Goal: Information Seeking & Learning: Compare options

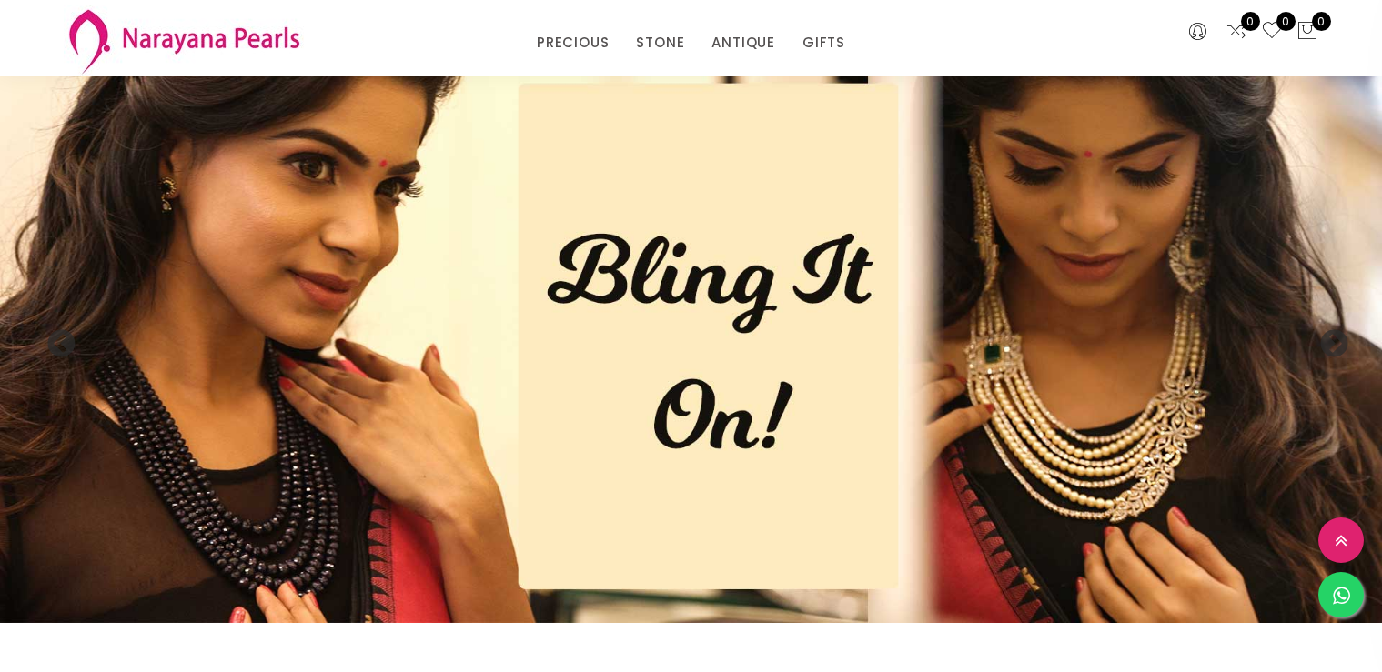
select select "INR"
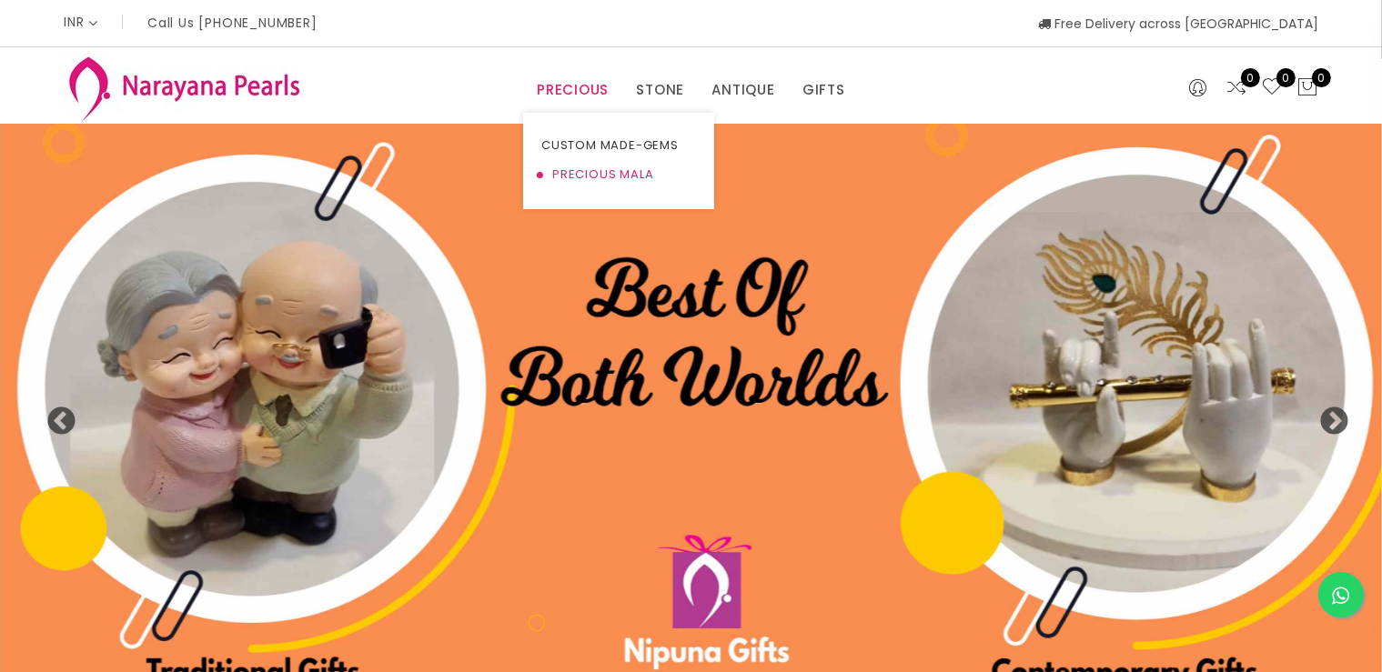
click at [594, 177] on link "PRECIOUS MALA" at bounding box center [618, 174] width 155 height 29
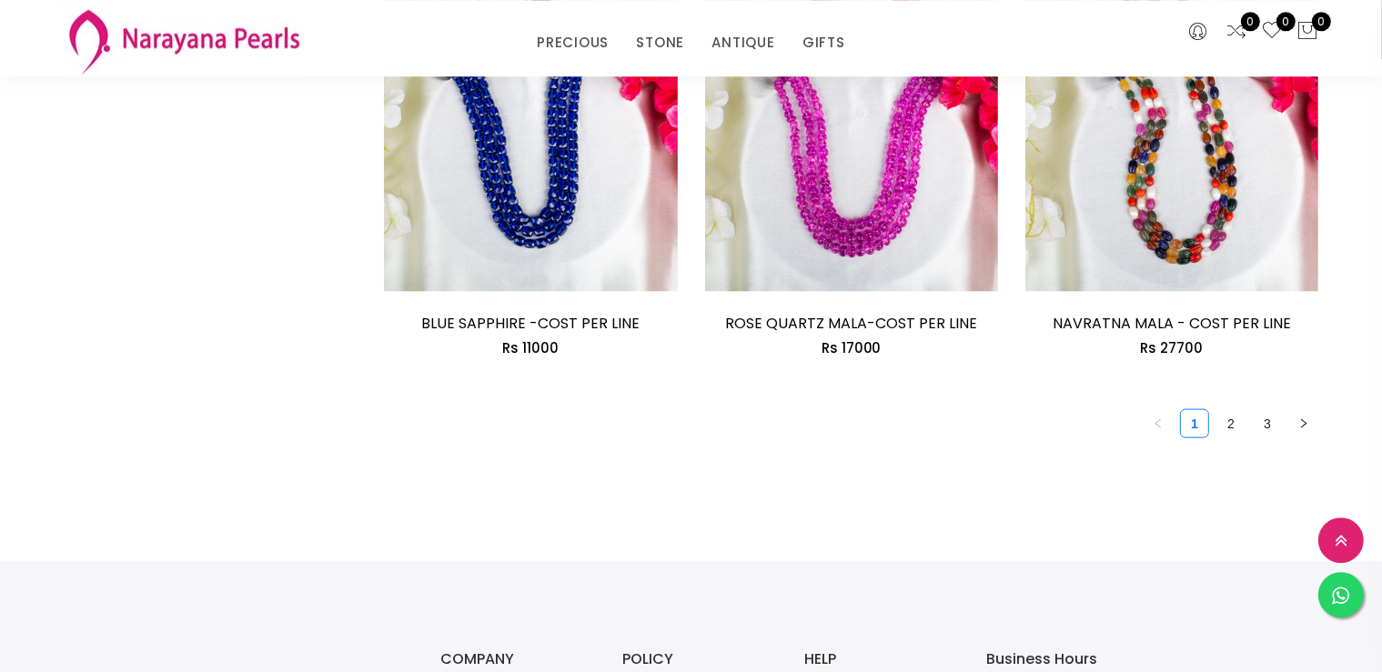
scroll to position [2587, 0]
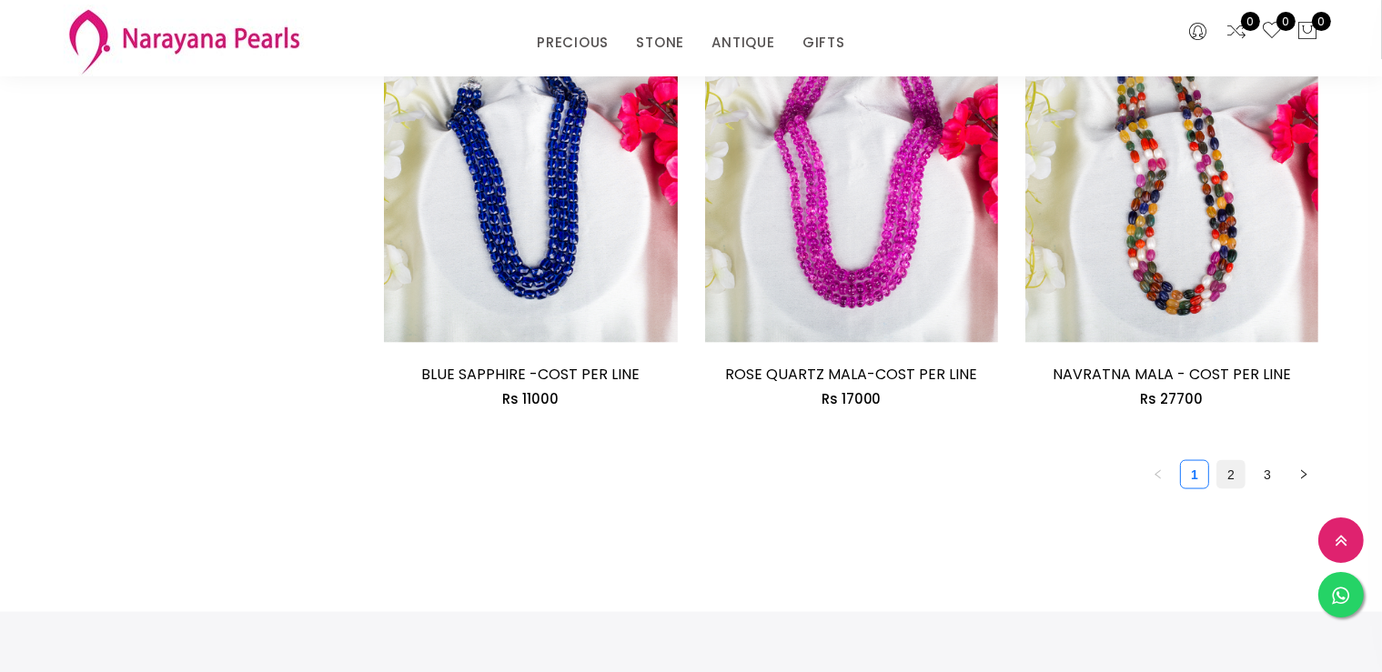
click at [1229, 475] on link "2" at bounding box center [1231, 474] width 27 height 27
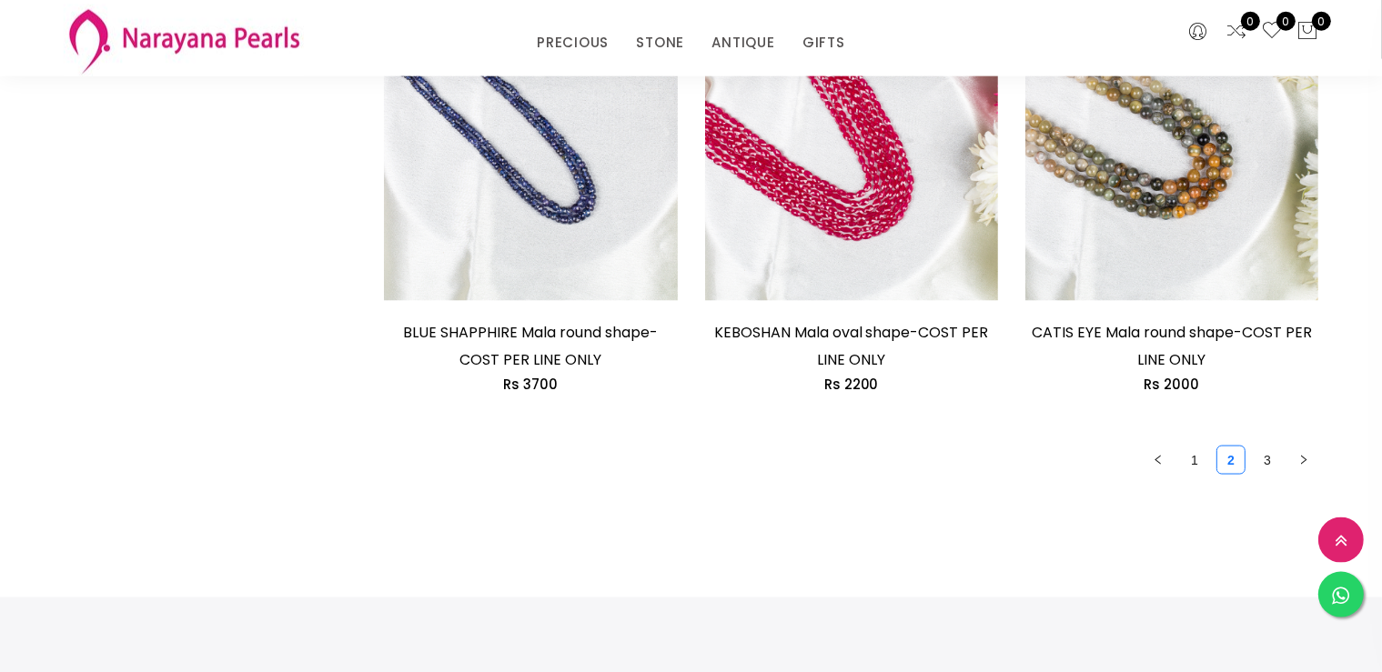
scroll to position [2685, 0]
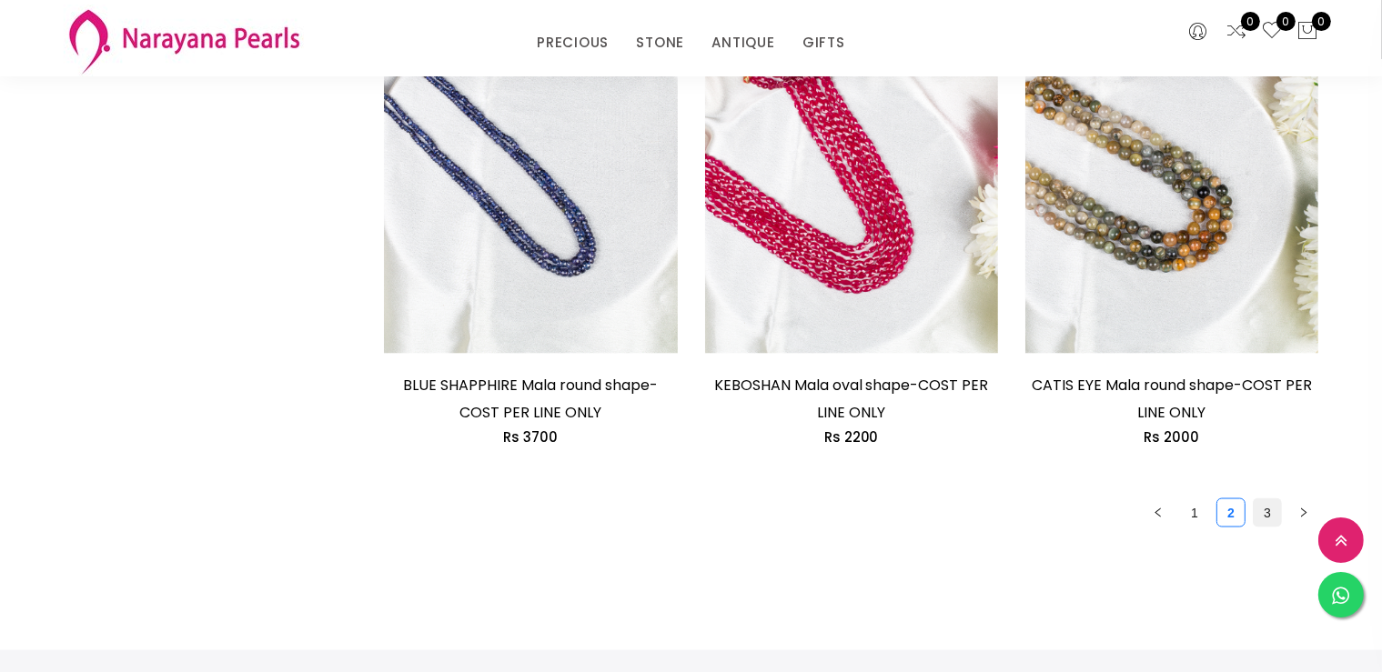
click at [1268, 500] on link "3" at bounding box center [1267, 513] width 27 height 27
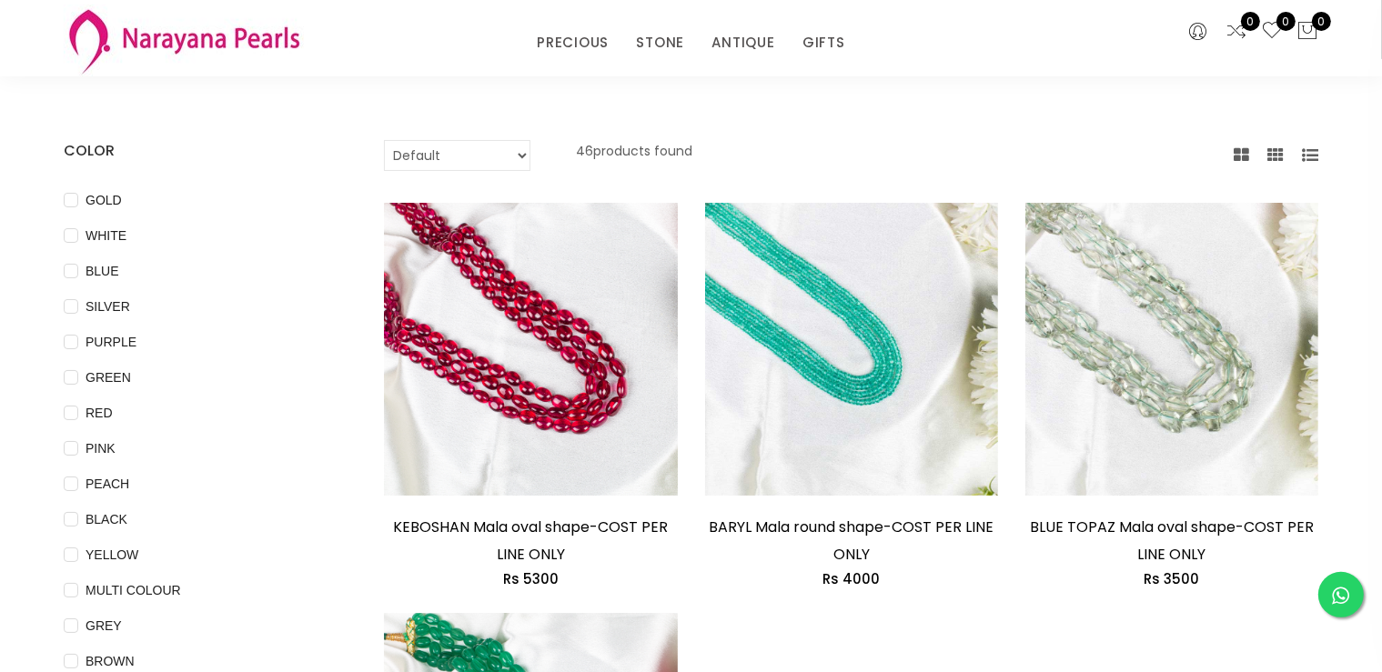
scroll to position [29, 0]
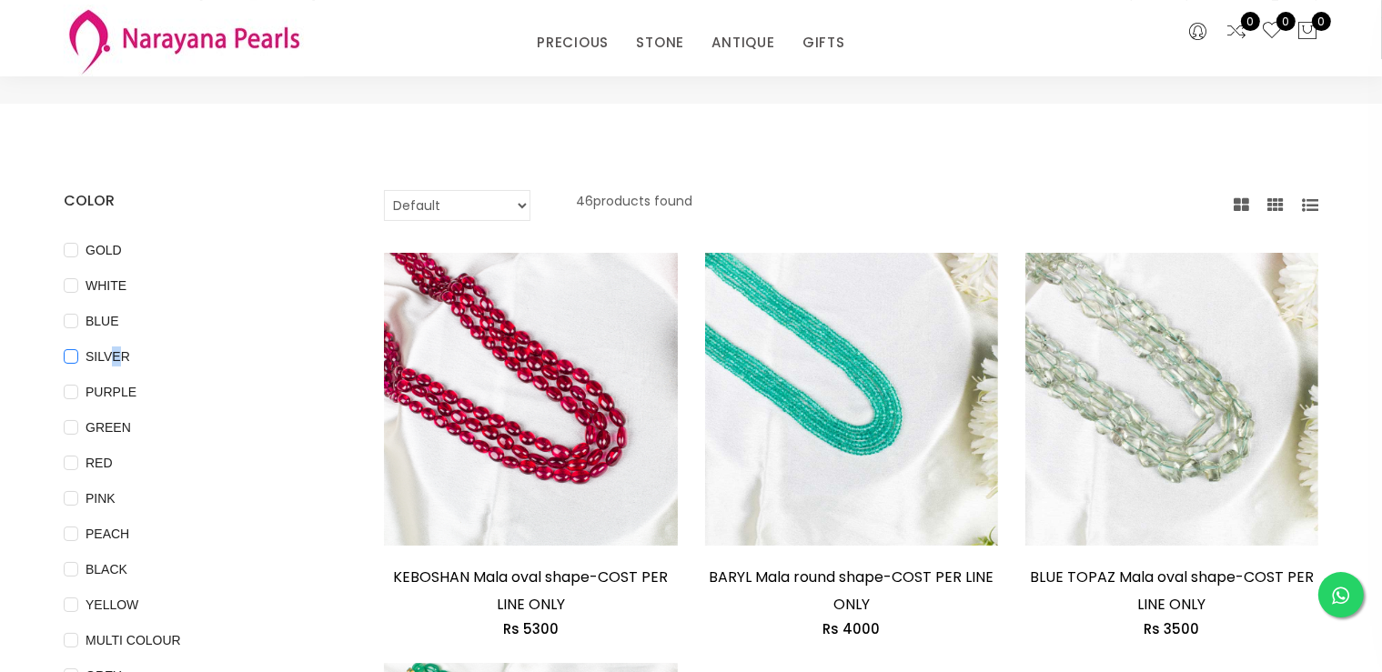
click at [112, 356] on span "SILVER" at bounding box center [107, 357] width 59 height 20
click at [763, 120] on link "NECKLACE" at bounding box center [793, 124] width 155 height 27
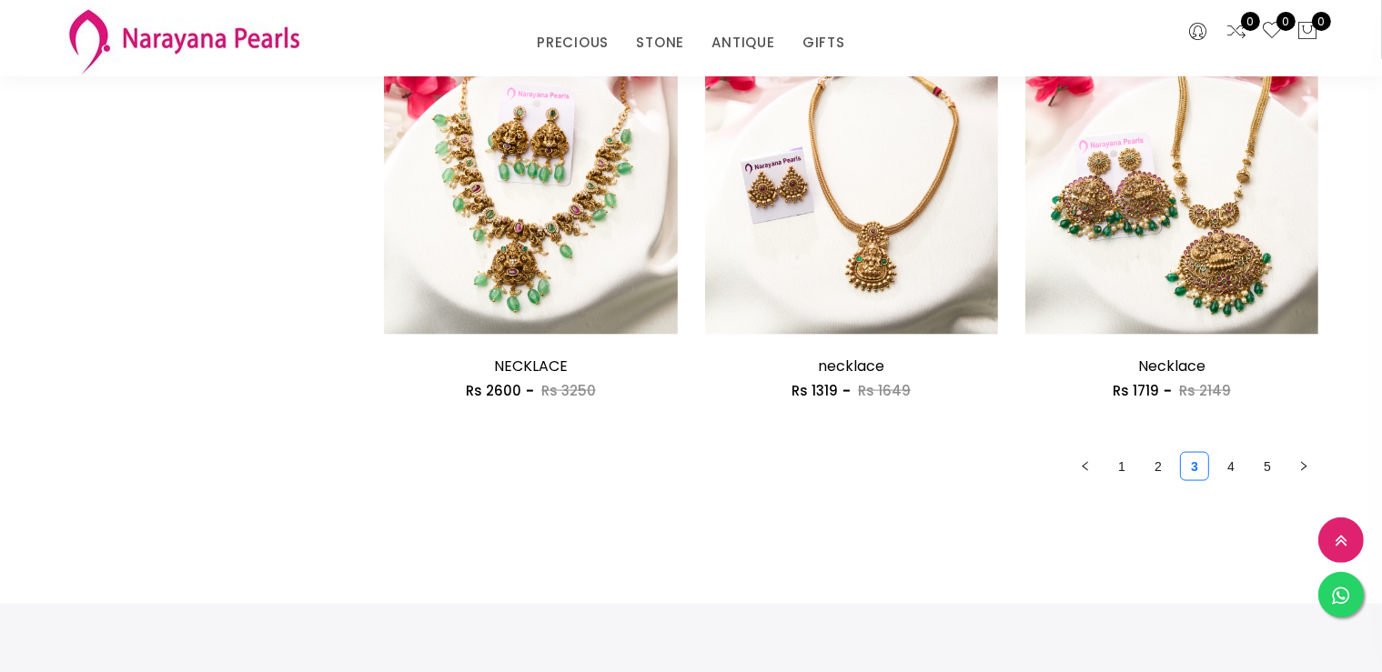
scroll to position [2513, 0]
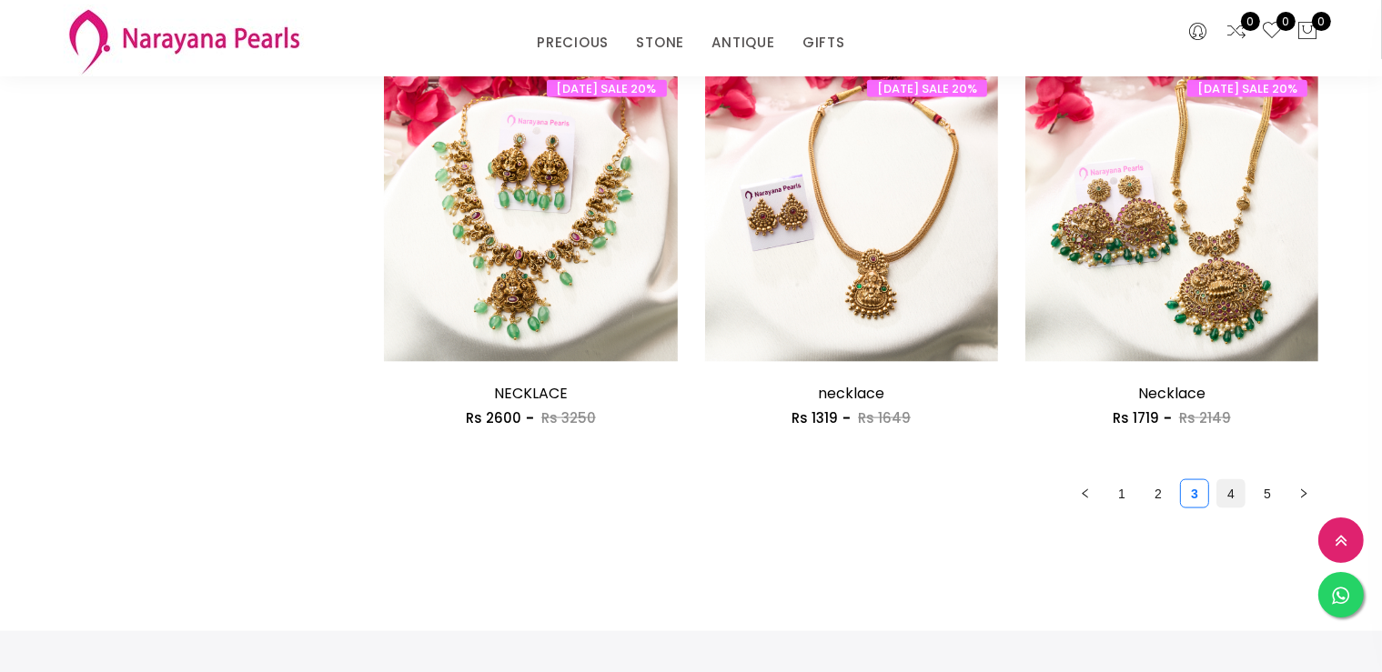
click at [1238, 493] on link "4" at bounding box center [1231, 493] width 27 height 27
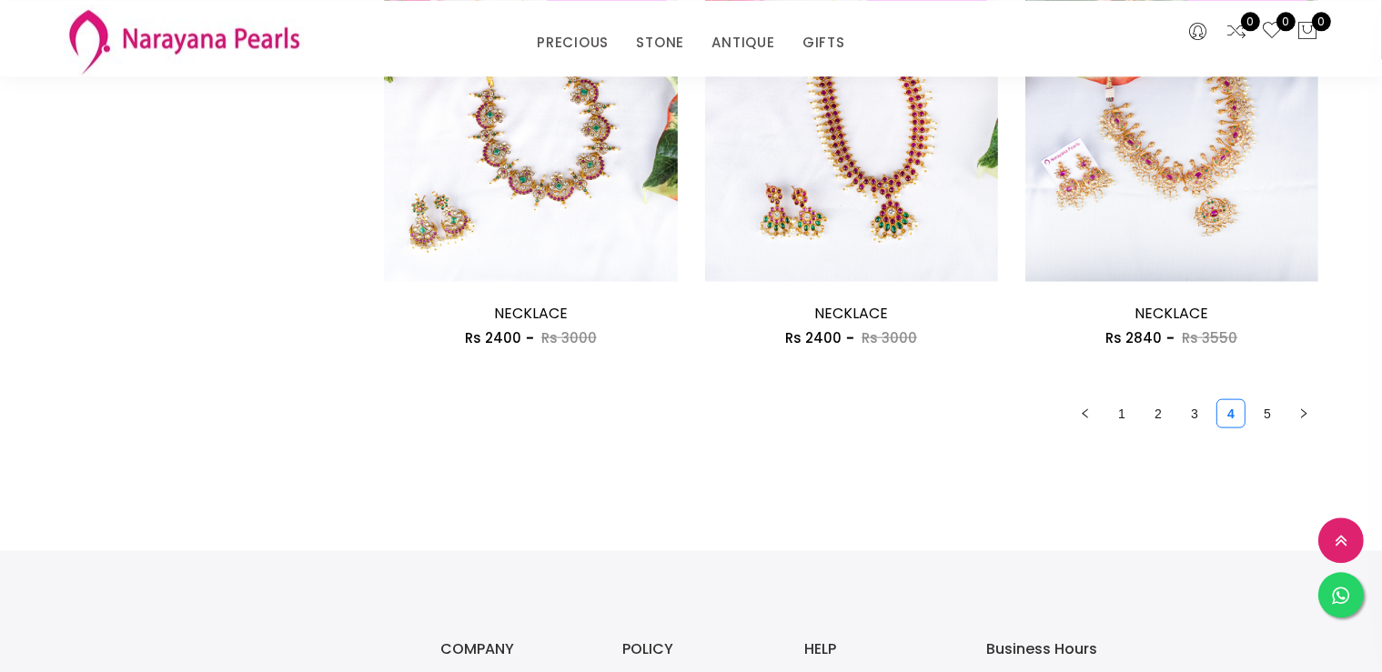
scroll to position [2232, 0]
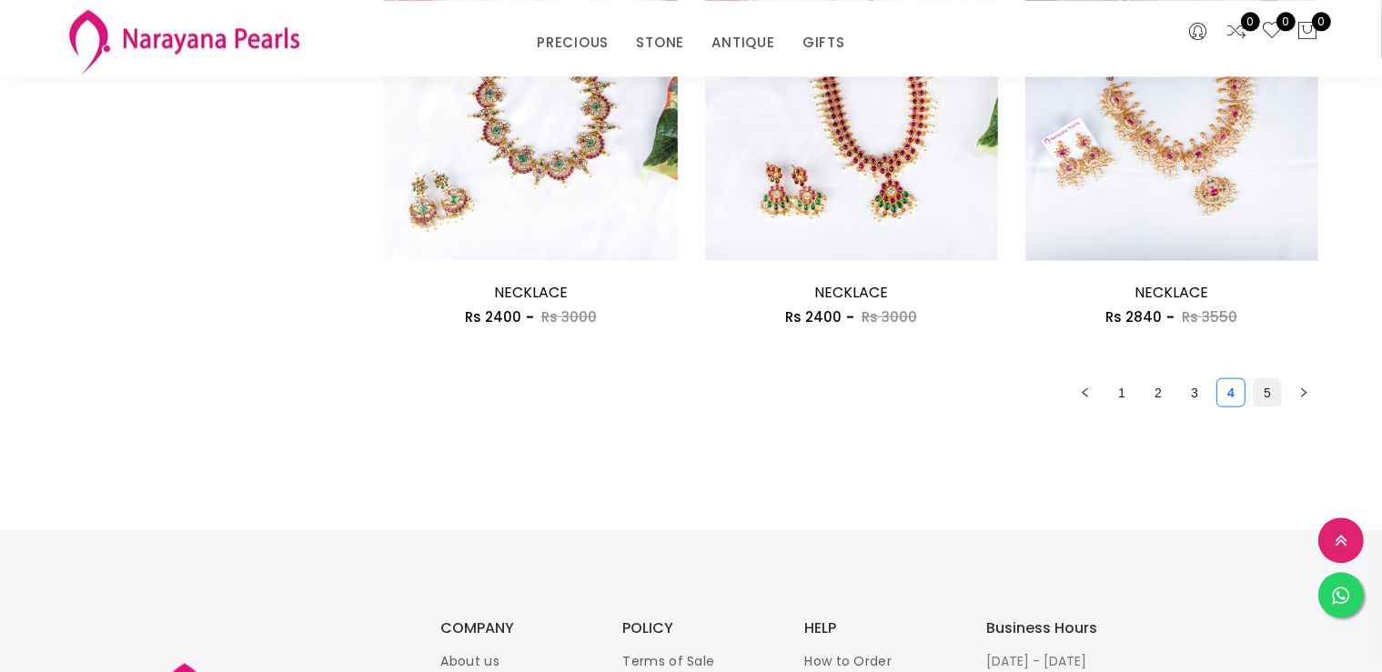
click at [1262, 397] on link "5" at bounding box center [1267, 392] width 27 height 27
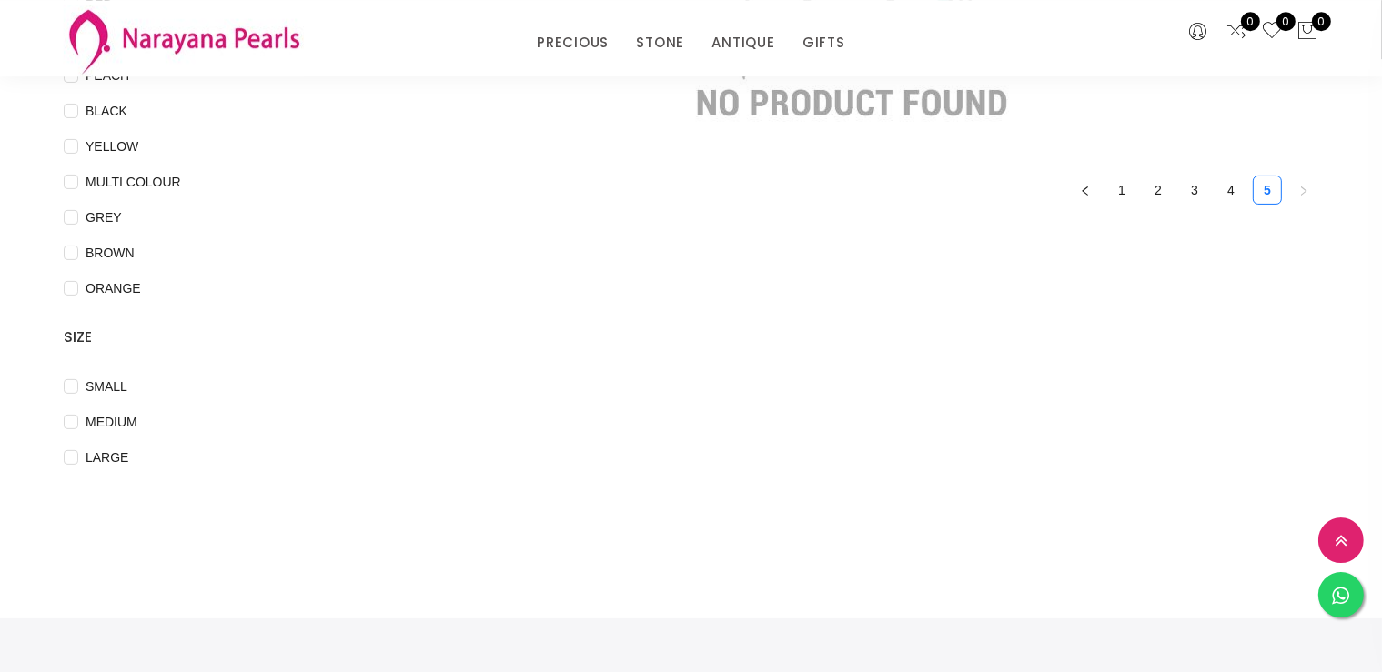
scroll to position [465, 0]
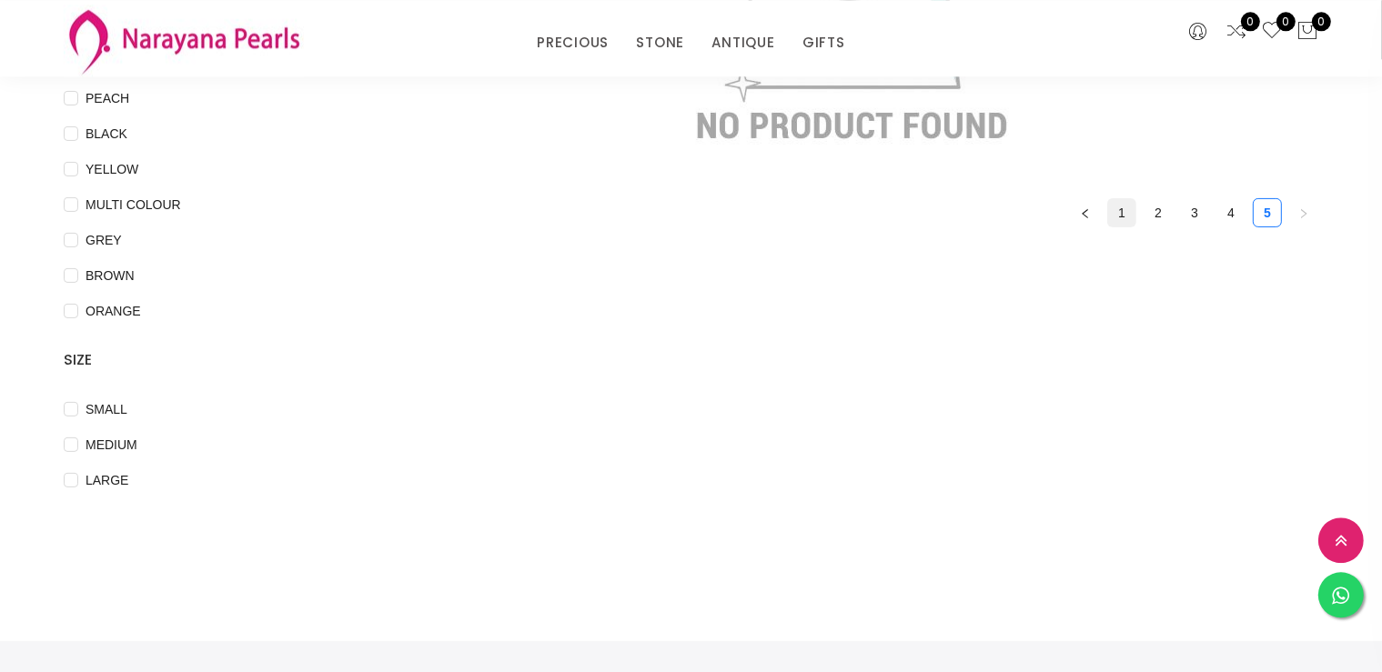
click at [1123, 218] on link "1" at bounding box center [1121, 212] width 27 height 27
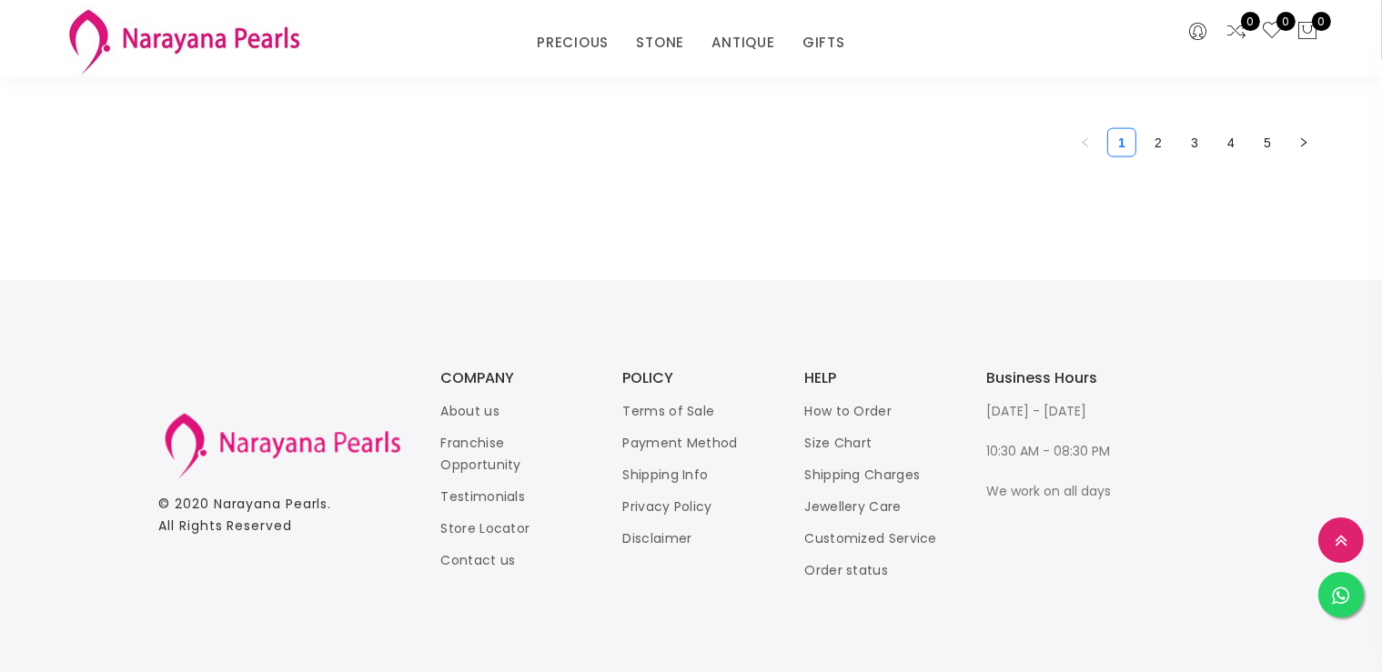
scroll to position [2556, 0]
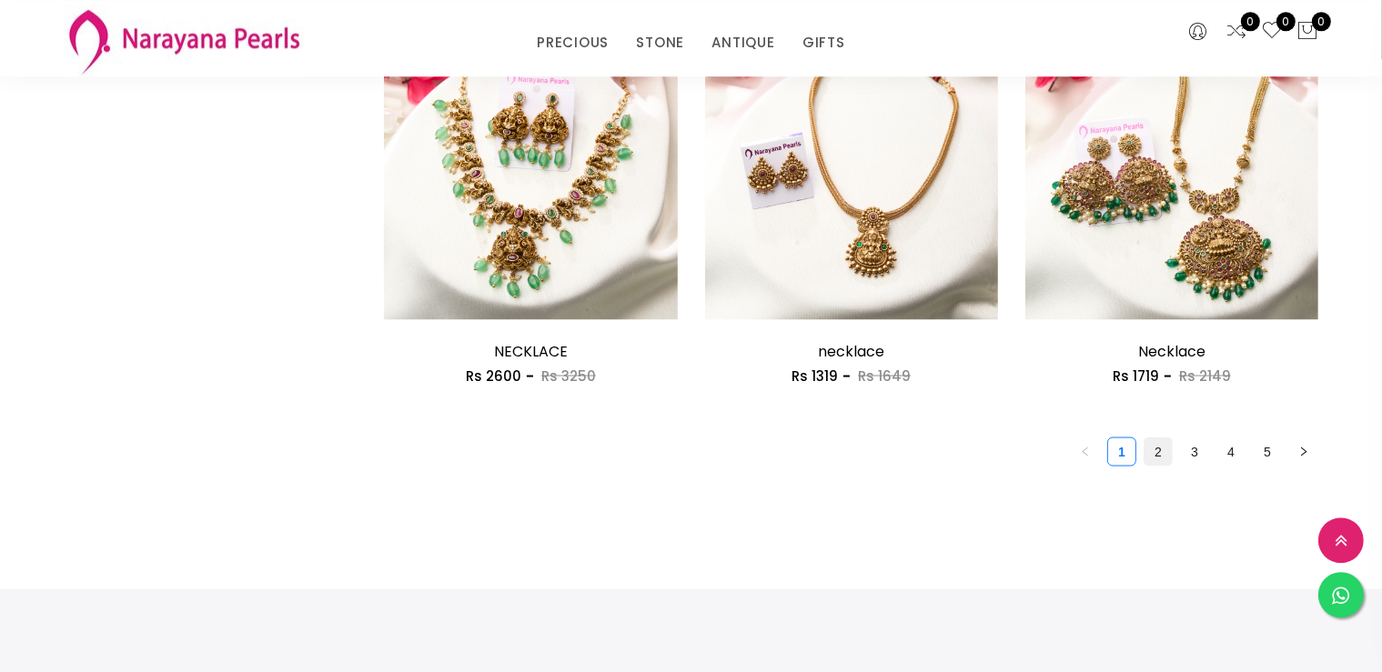
click at [1159, 443] on link "2" at bounding box center [1158, 451] width 27 height 27
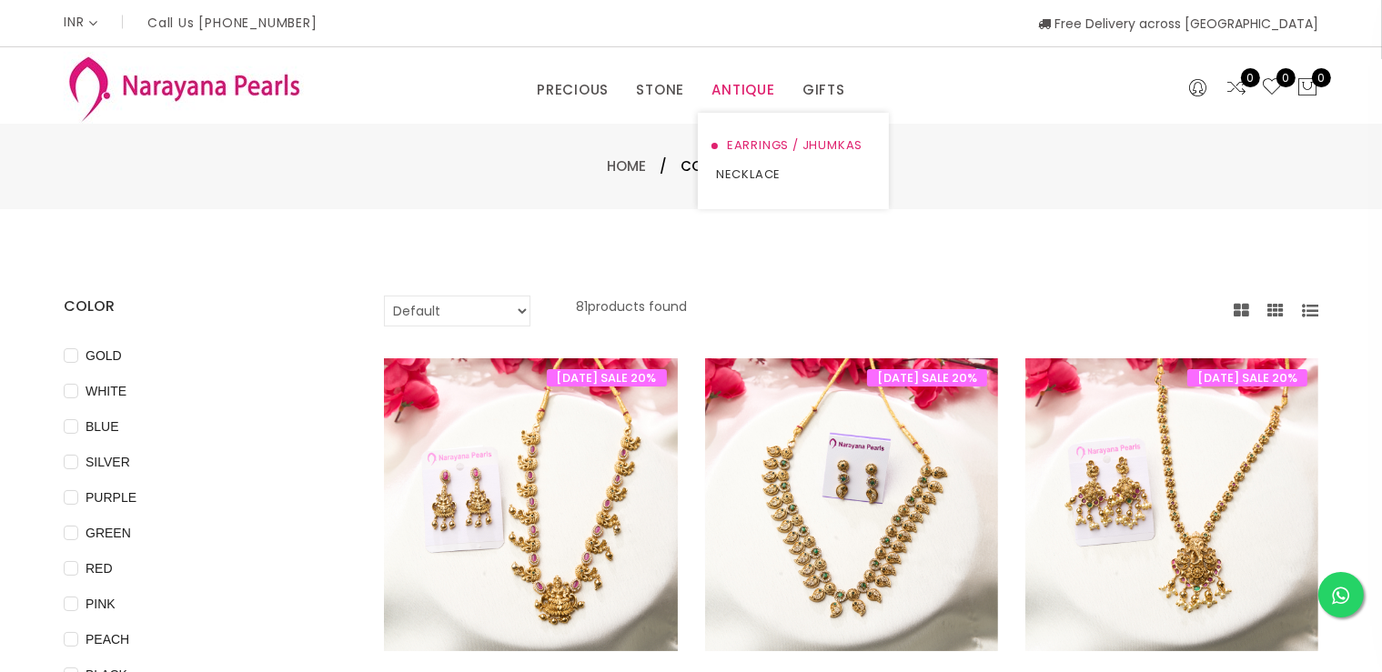
click at [758, 148] on link "EARRINGS / JHUMKAS" at bounding box center [793, 145] width 155 height 29
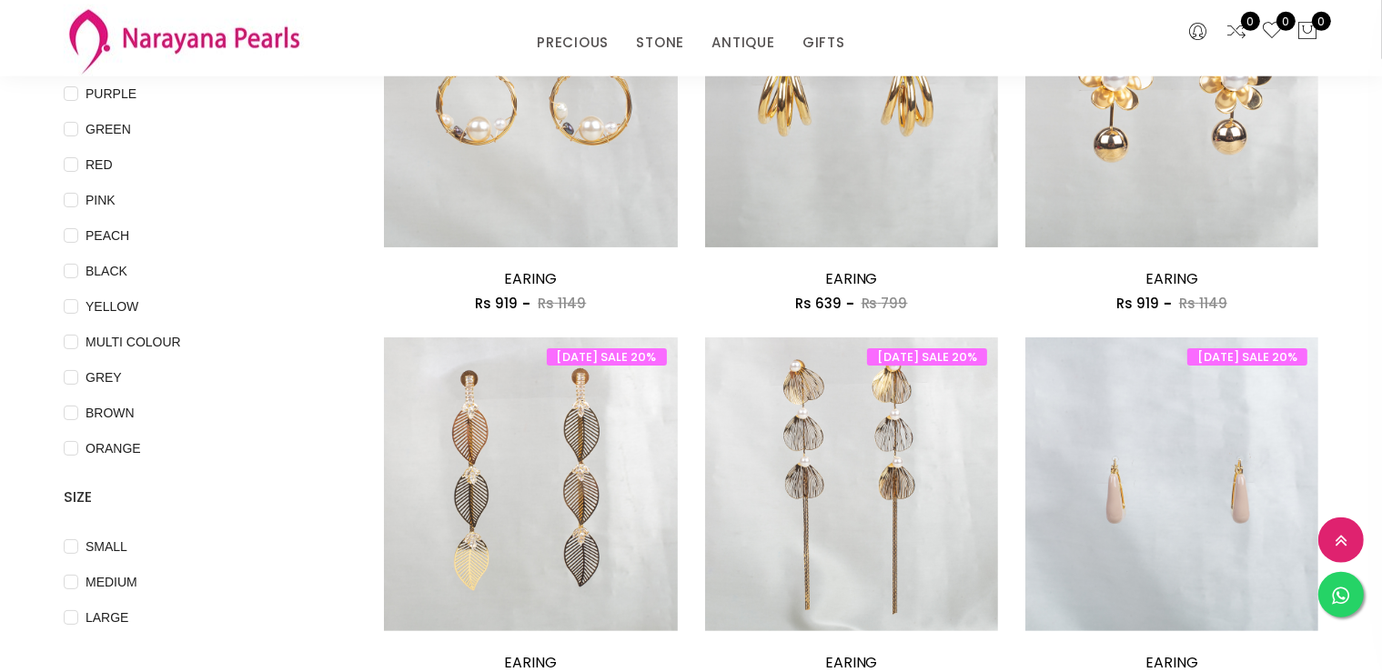
scroll to position [273, 0]
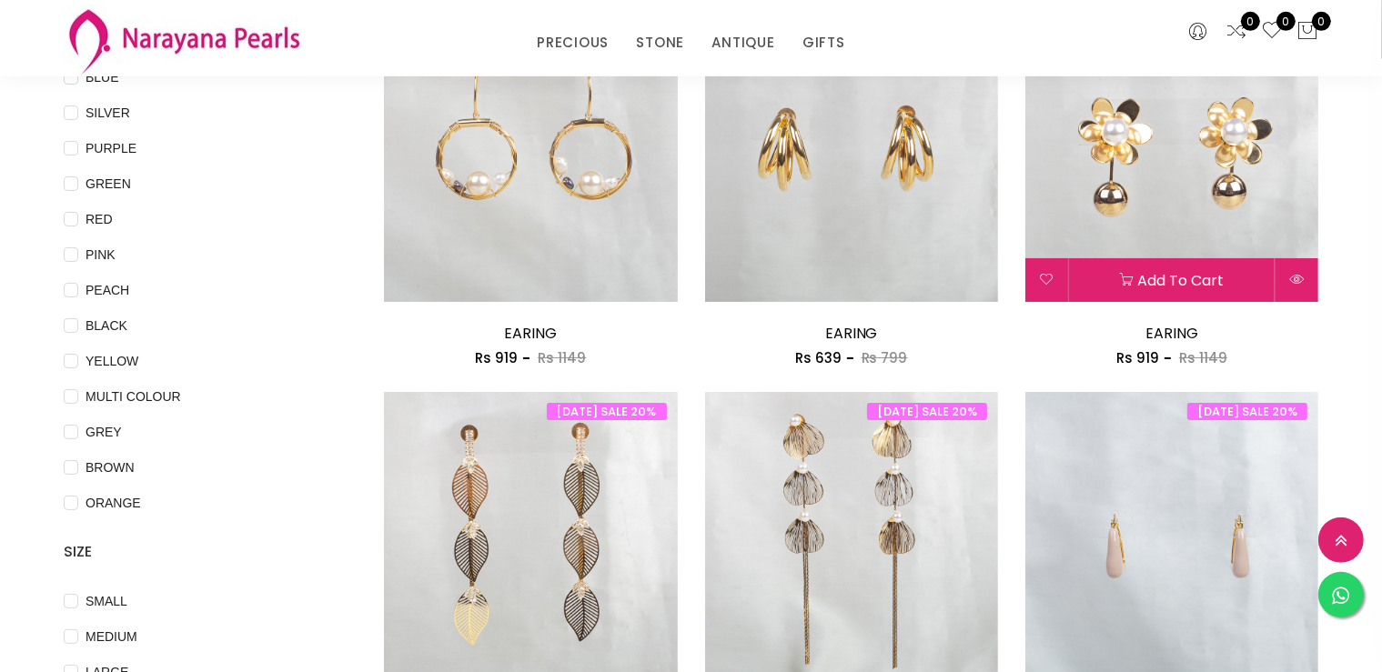
click at [1127, 126] on img at bounding box center [1172, 155] width 293 height 293
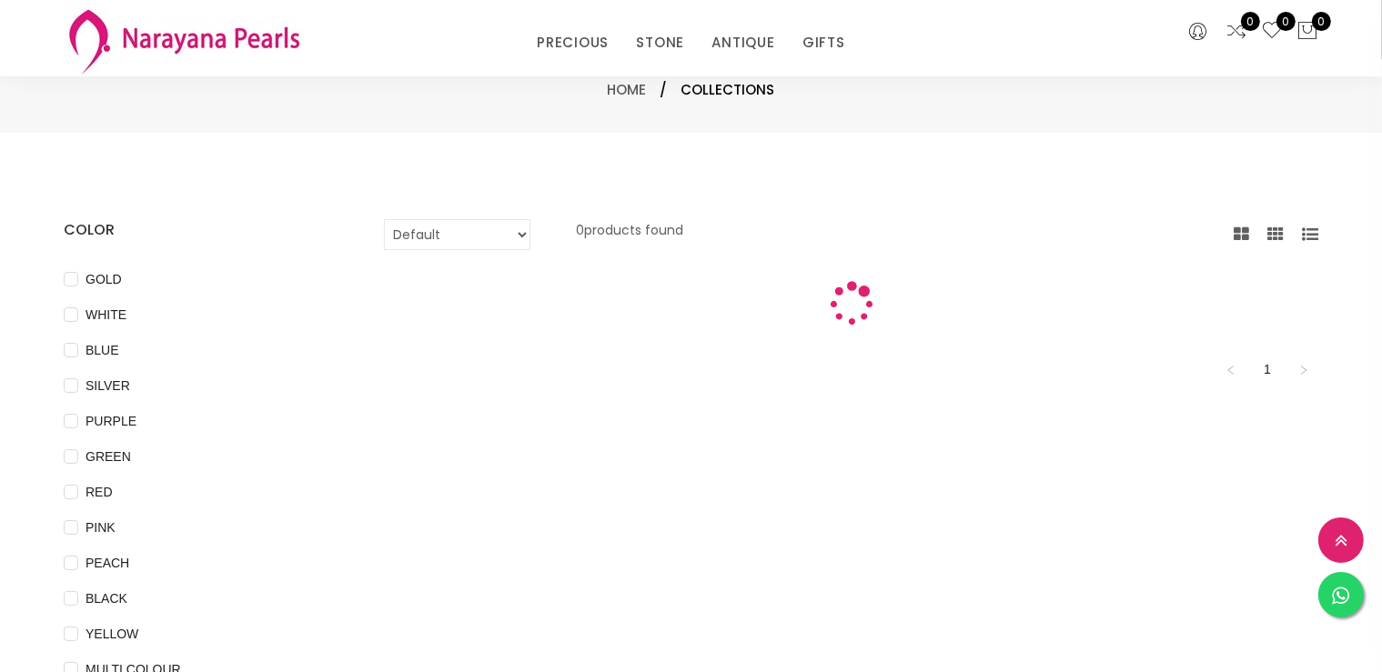
scroll to position [273, 0]
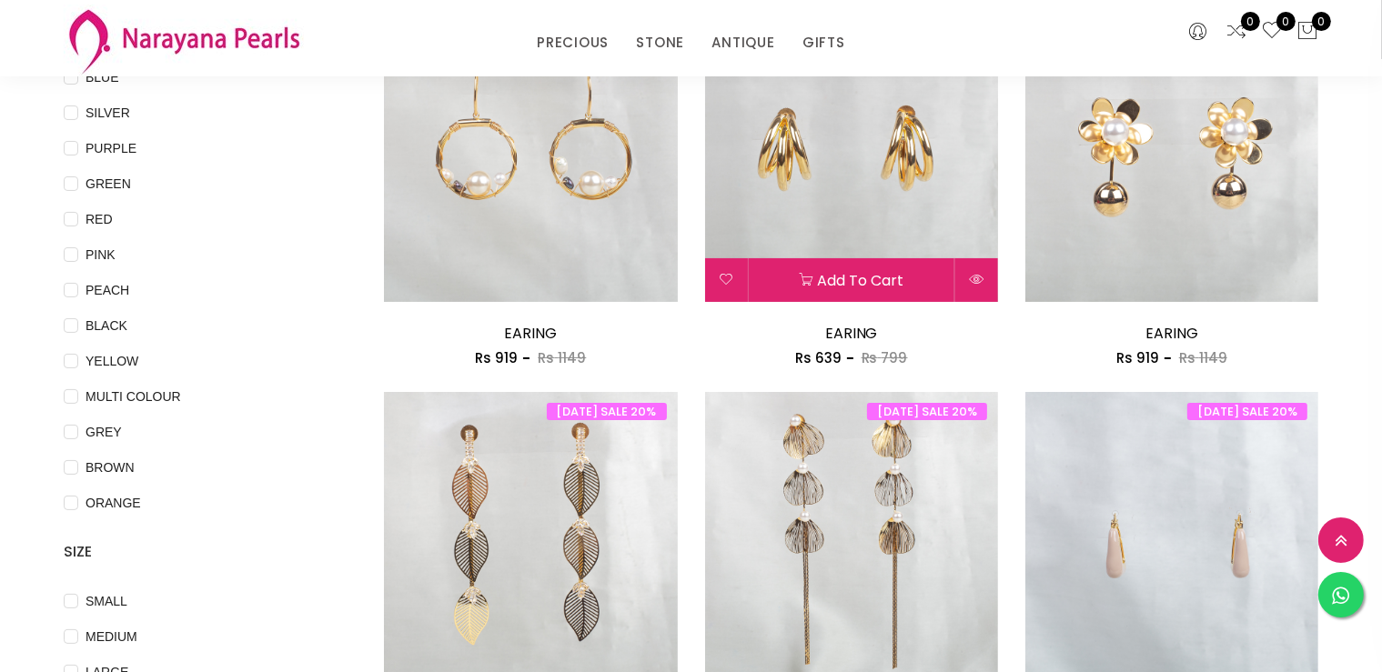
click at [777, 166] on img at bounding box center [851, 155] width 293 height 293
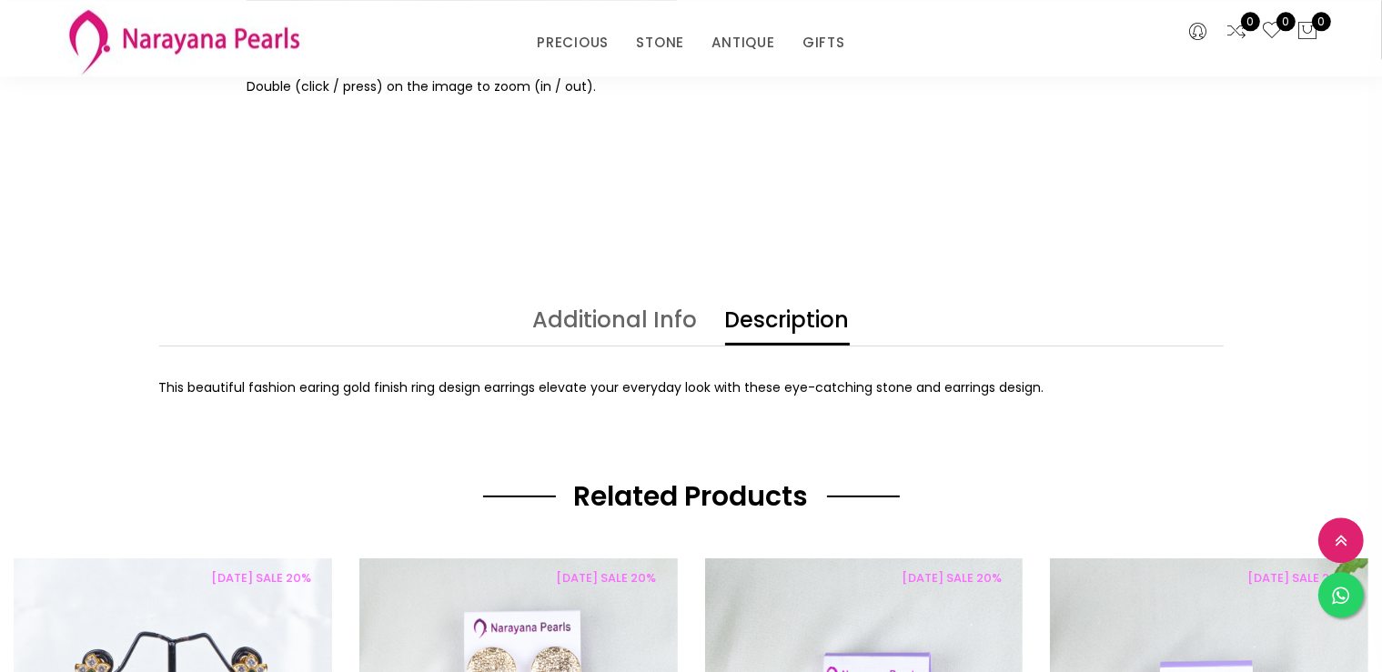
scroll to position [641, 0]
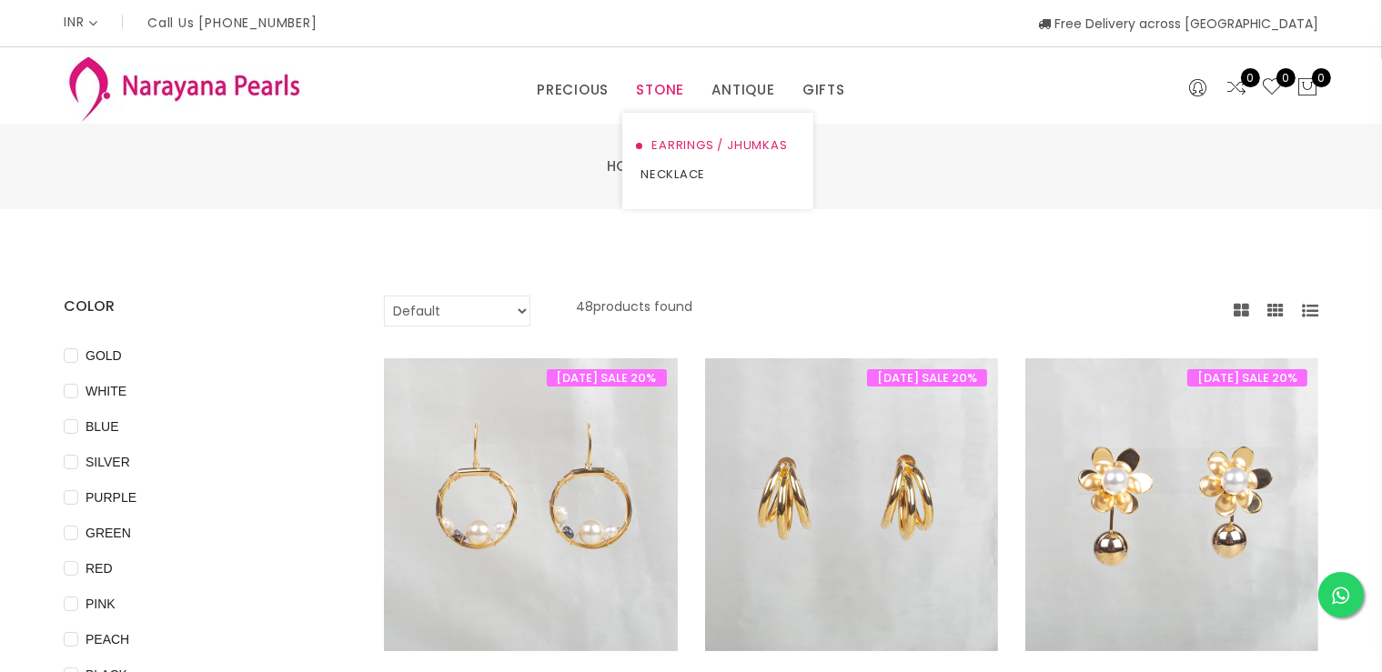
click at [682, 147] on link "EARRINGS / JHUMKAS" at bounding box center [718, 145] width 155 height 29
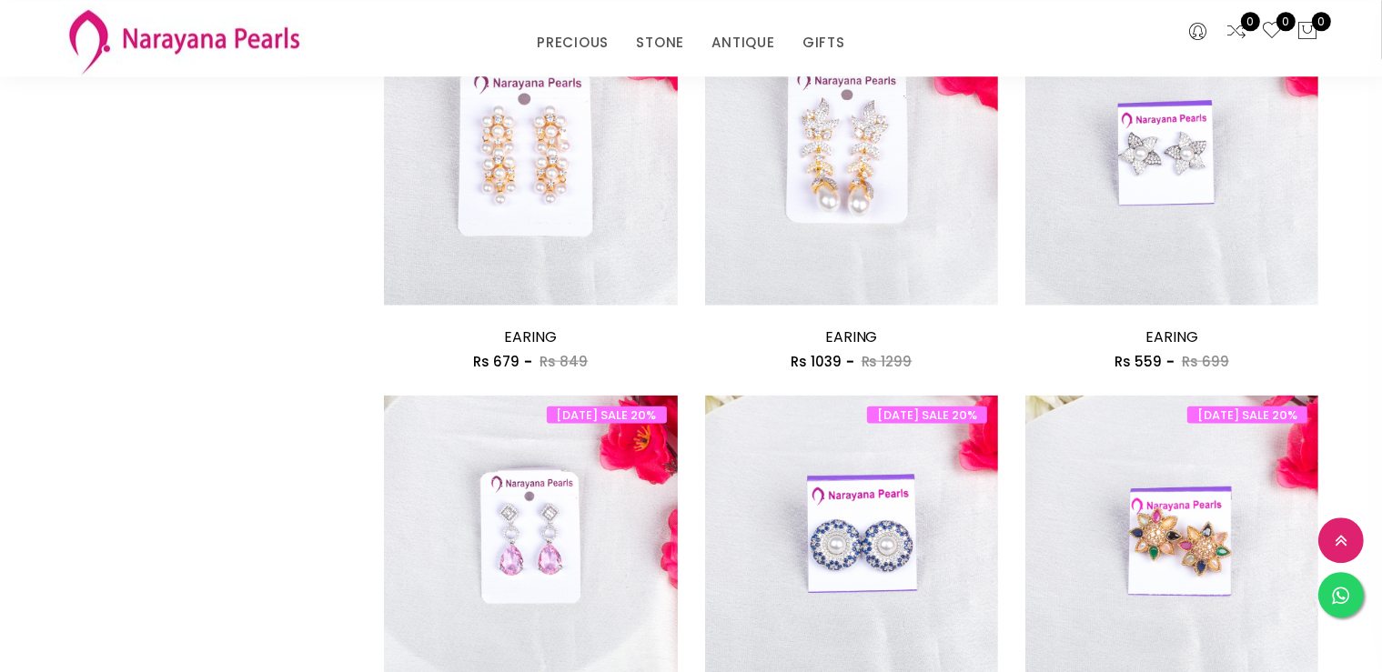
scroll to position [2399, 0]
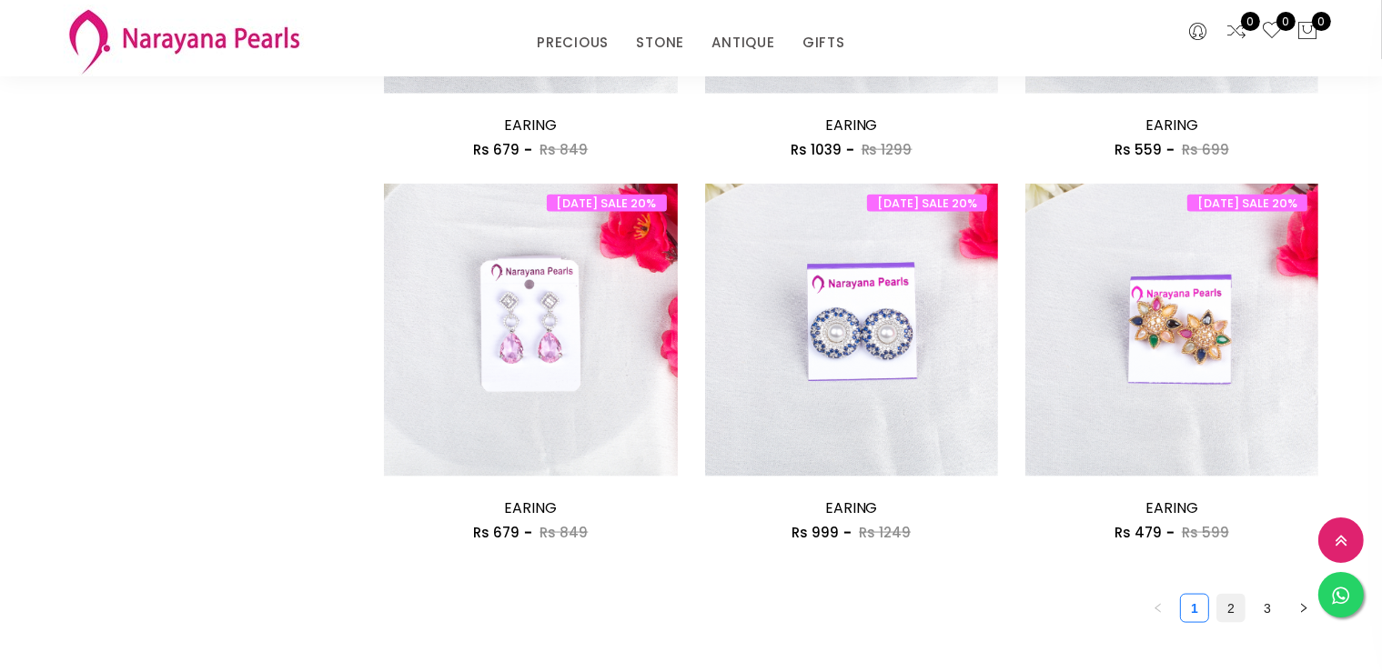
click at [1236, 612] on link "2" at bounding box center [1231, 608] width 27 height 27
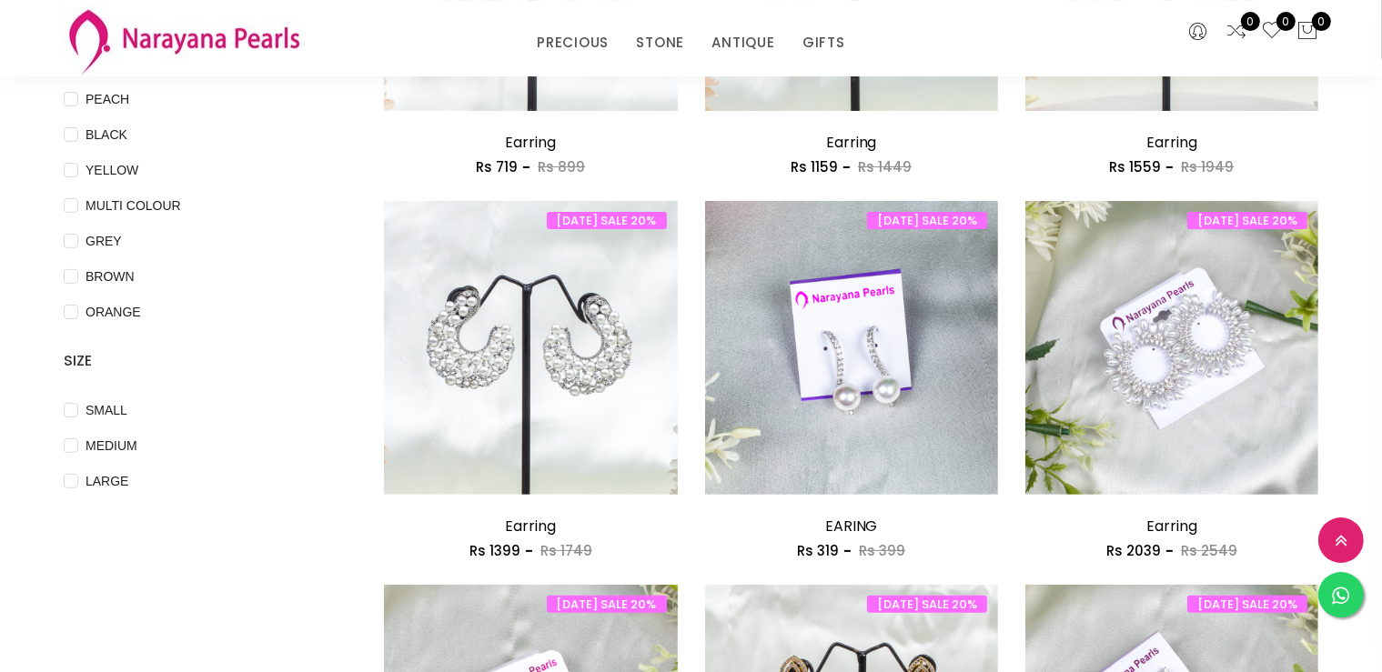
scroll to position [461, 0]
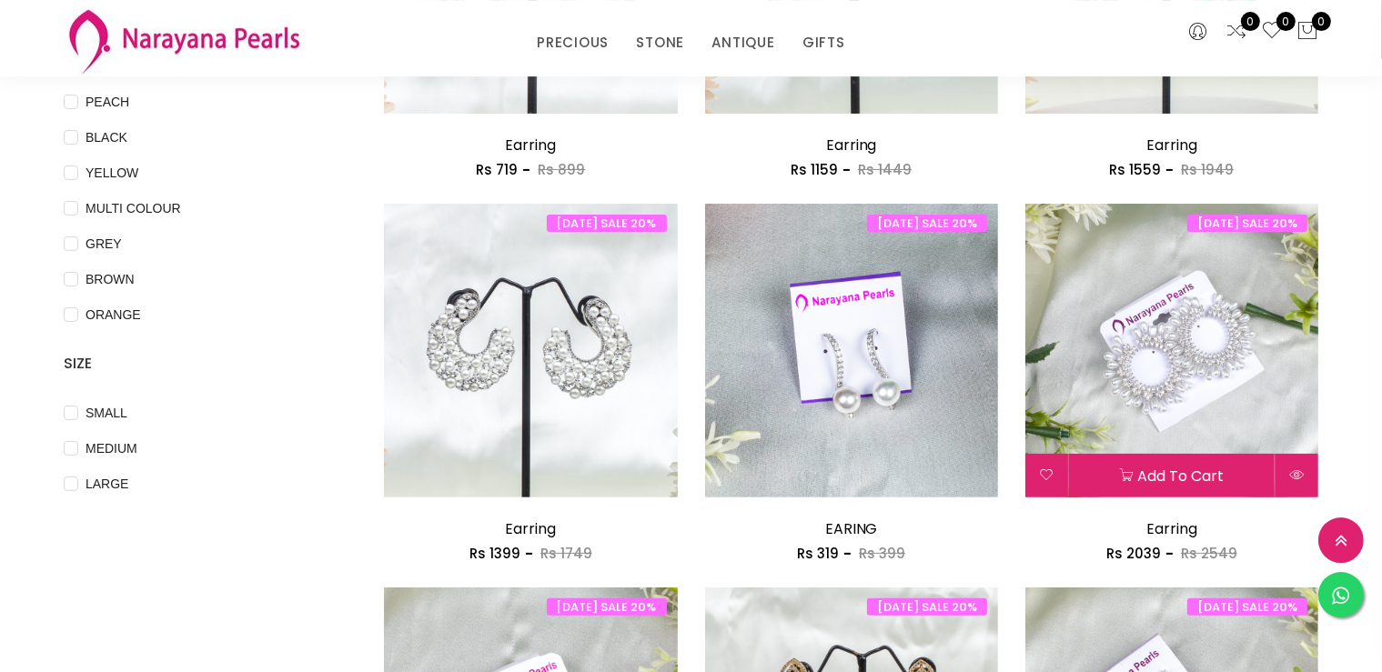
click at [1185, 354] on img at bounding box center [1172, 350] width 293 height 293
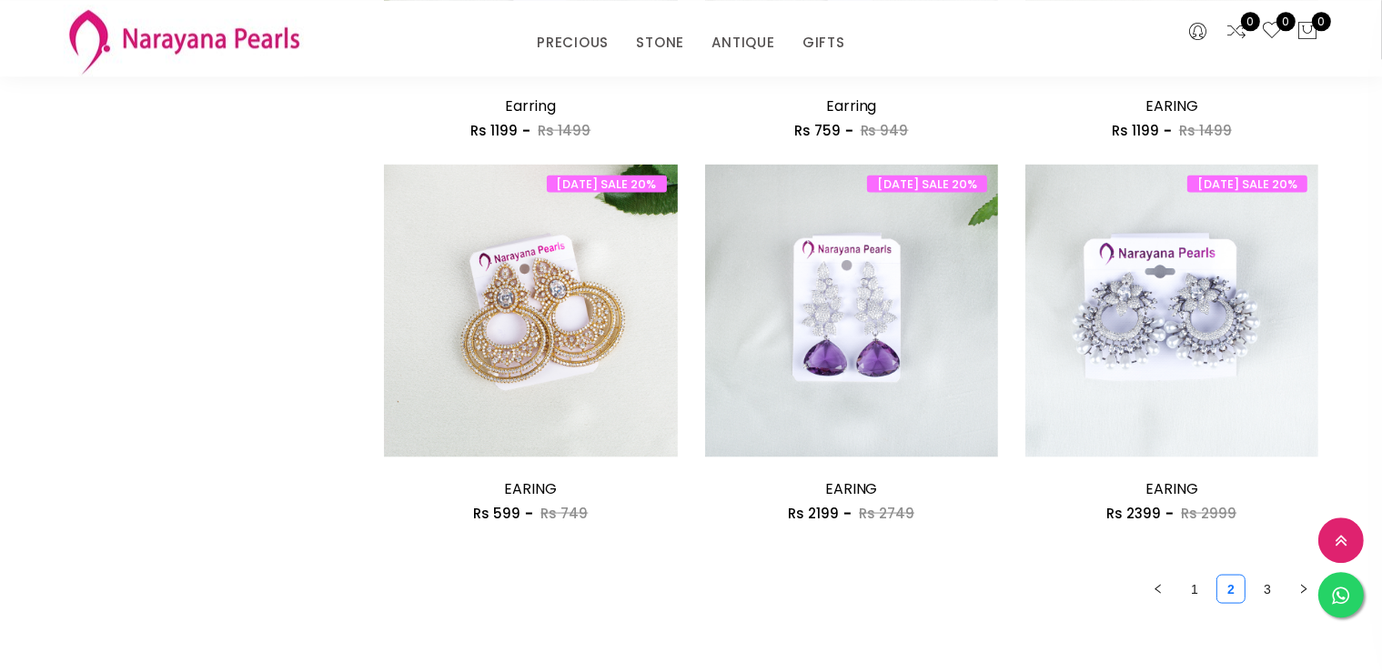
scroll to position [2474, 0]
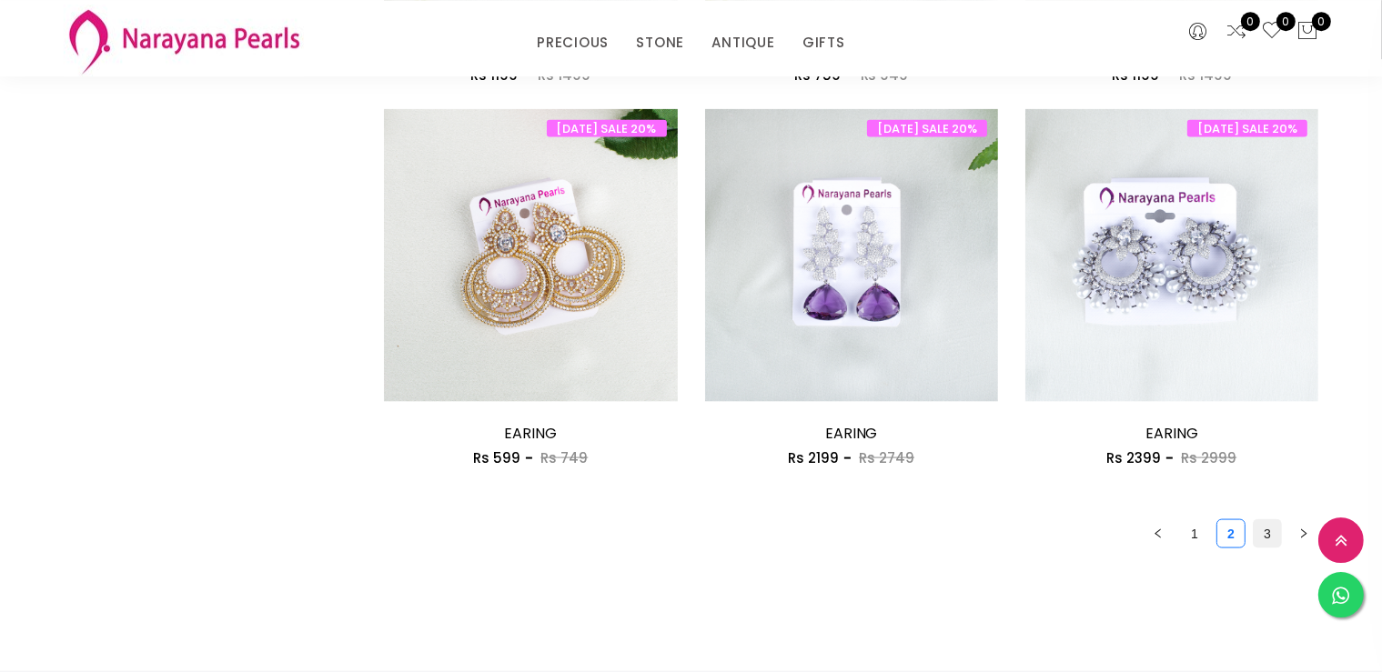
click at [1262, 526] on link "3" at bounding box center [1267, 533] width 27 height 27
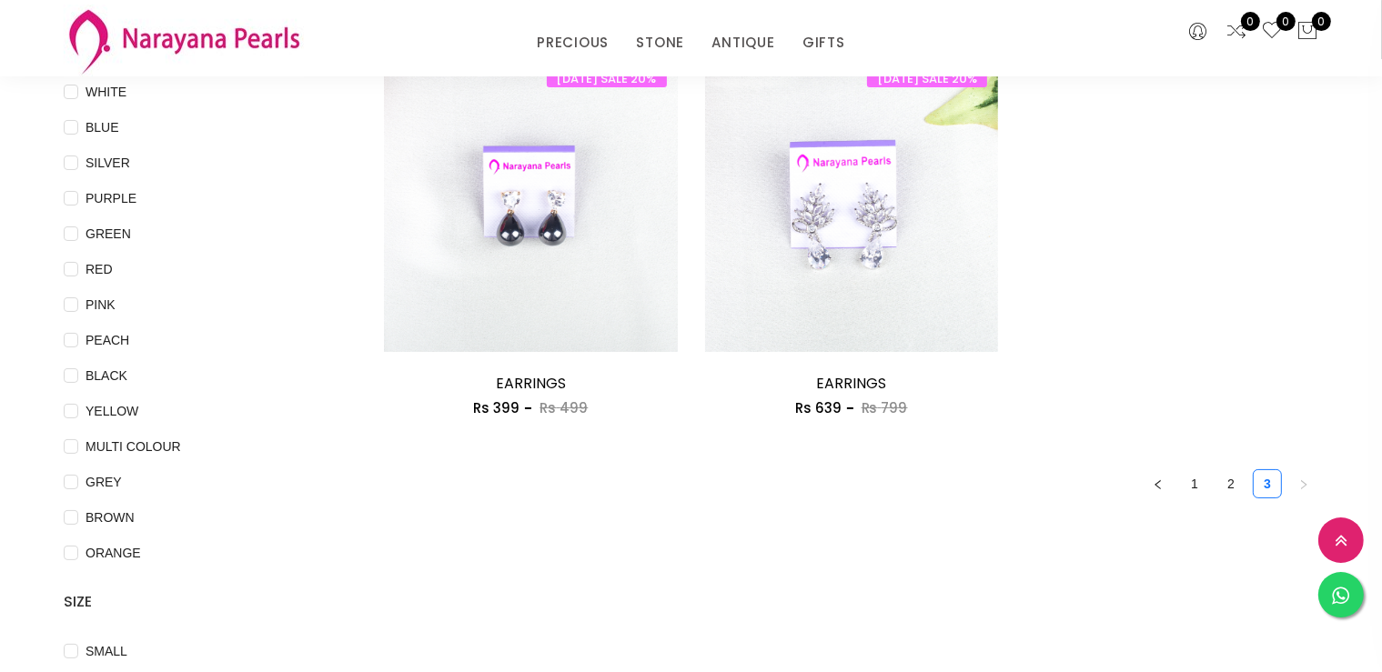
scroll to position [225, 0]
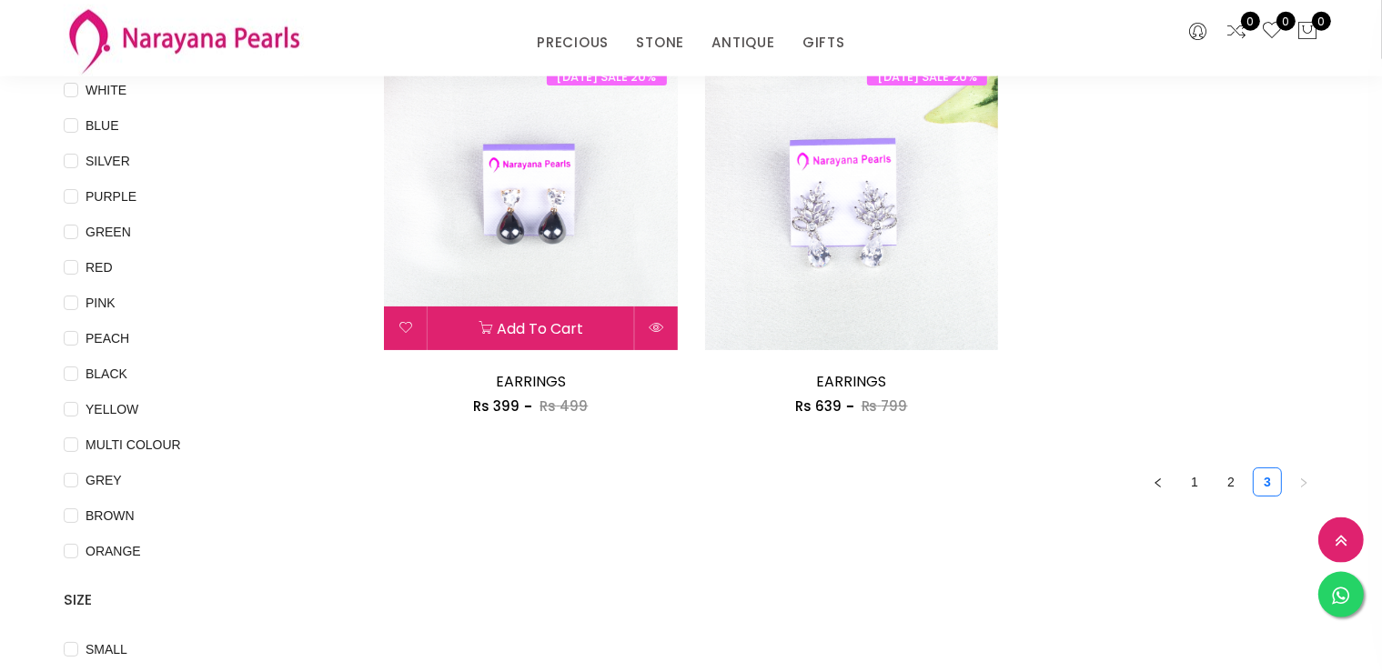
click at [511, 229] on img at bounding box center [530, 203] width 293 height 293
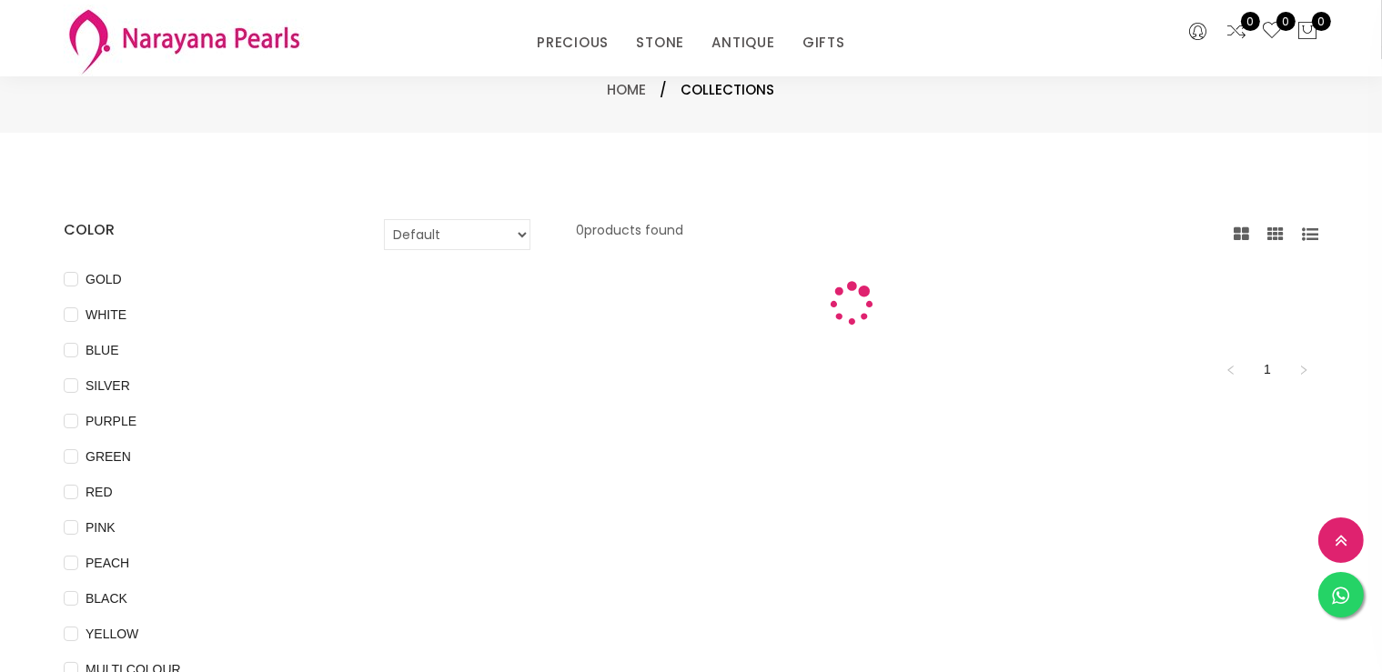
scroll to position [225, 0]
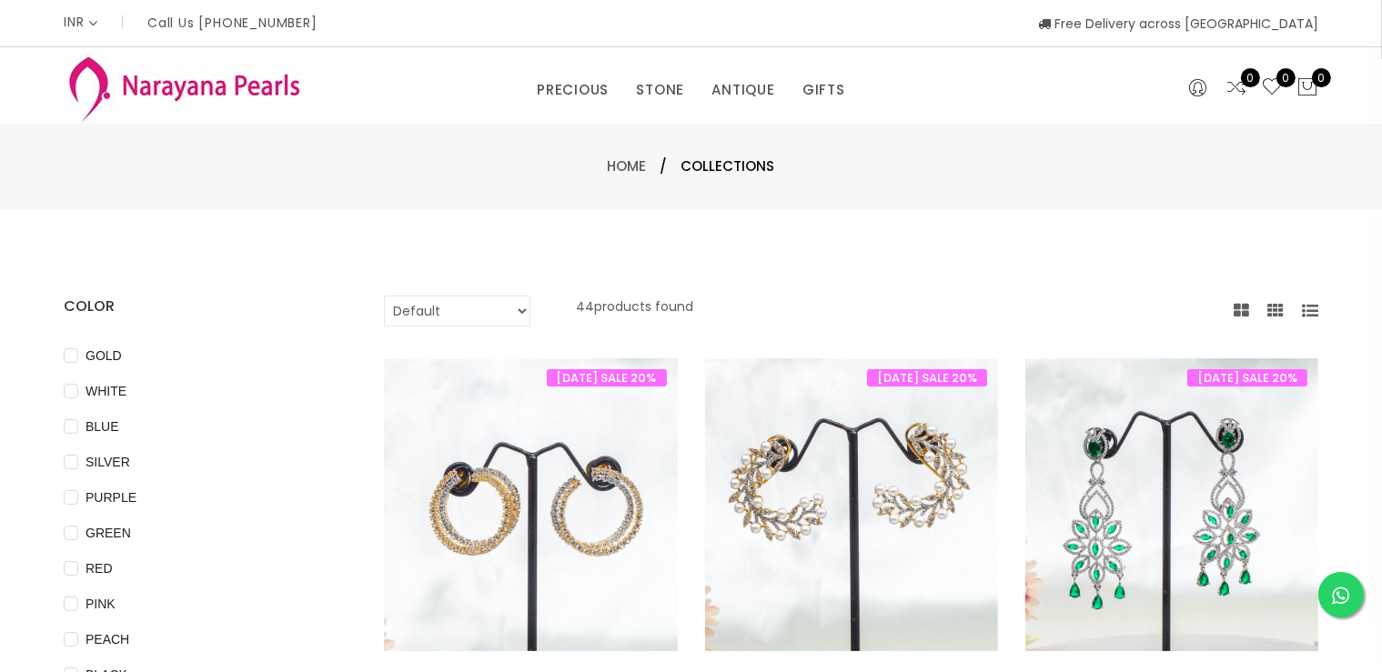
scroll to position [461, 0]
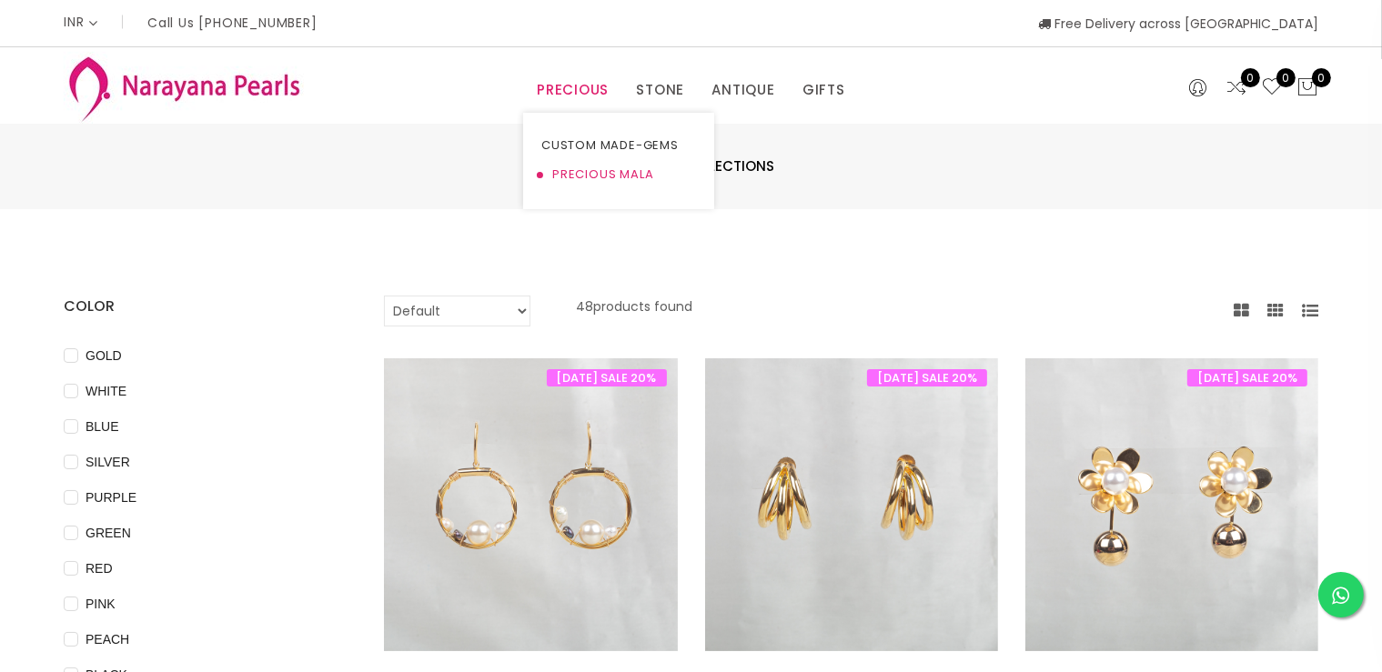
click at [584, 173] on link "PRECIOUS MALA" at bounding box center [618, 174] width 155 height 29
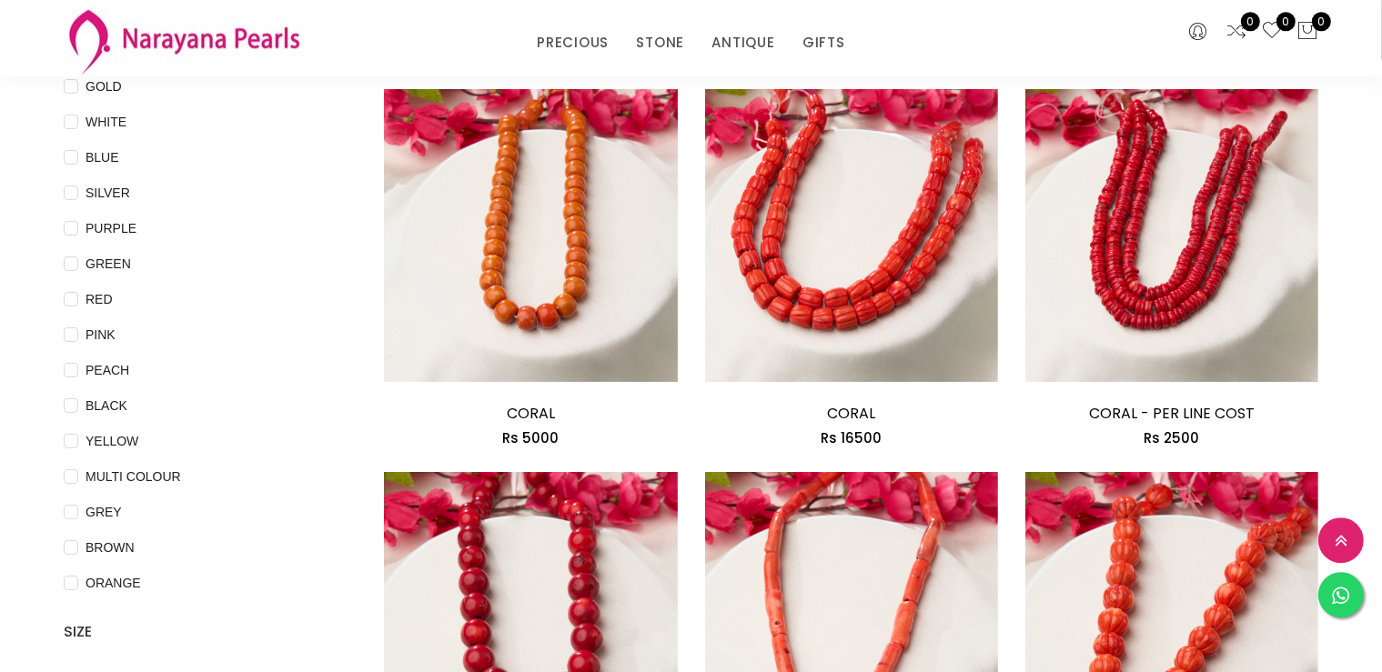
scroll to position [118, 0]
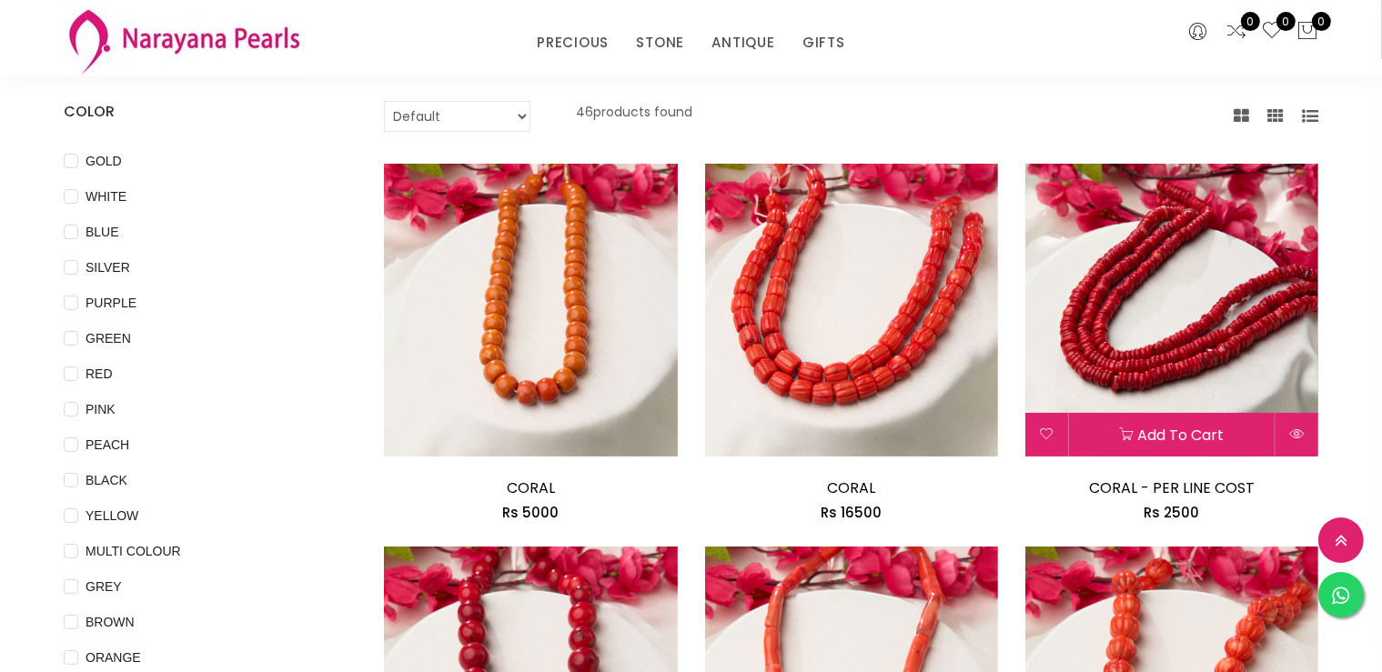
click at [1168, 379] on img at bounding box center [1172, 310] width 293 height 293
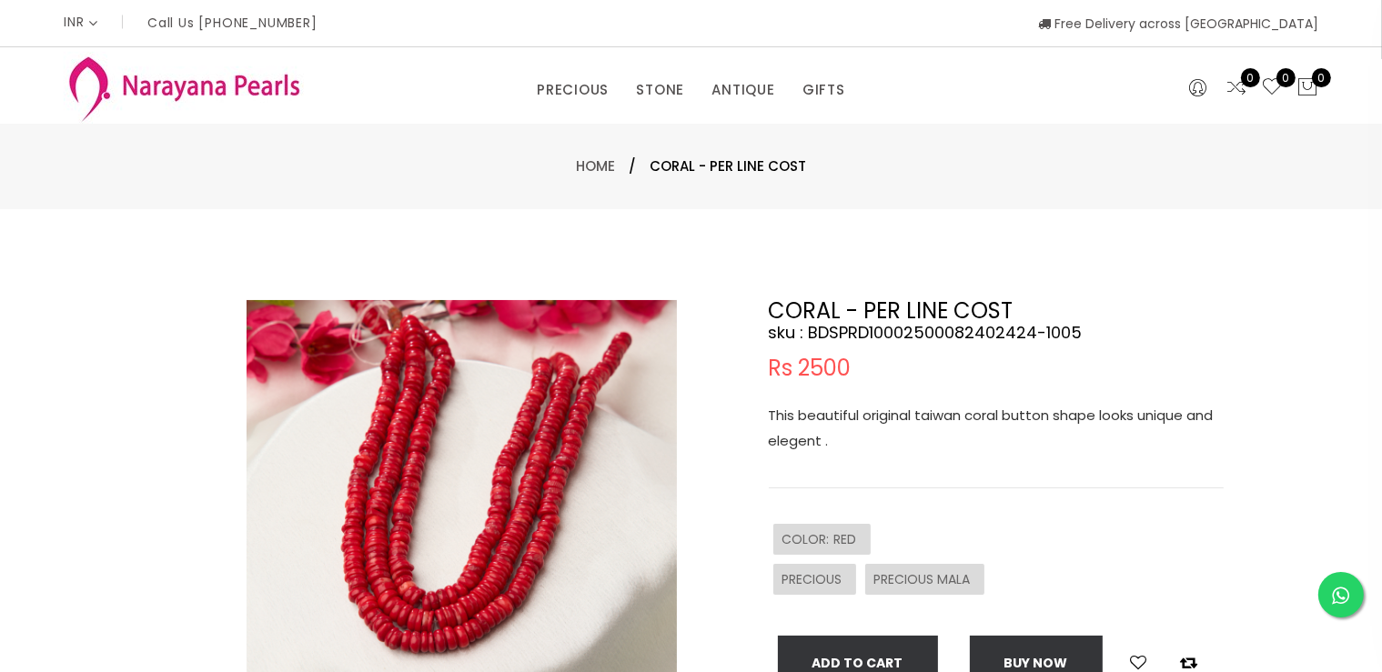
click at [1379, 88] on div "PRECIOUS CUSTOM MADE-GEMS PRECIOUS [PERSON_NAME] EARRINGS / JHUMKAS NECKLACE AN…" at bounding box center [691, 85] width 1382 height 76
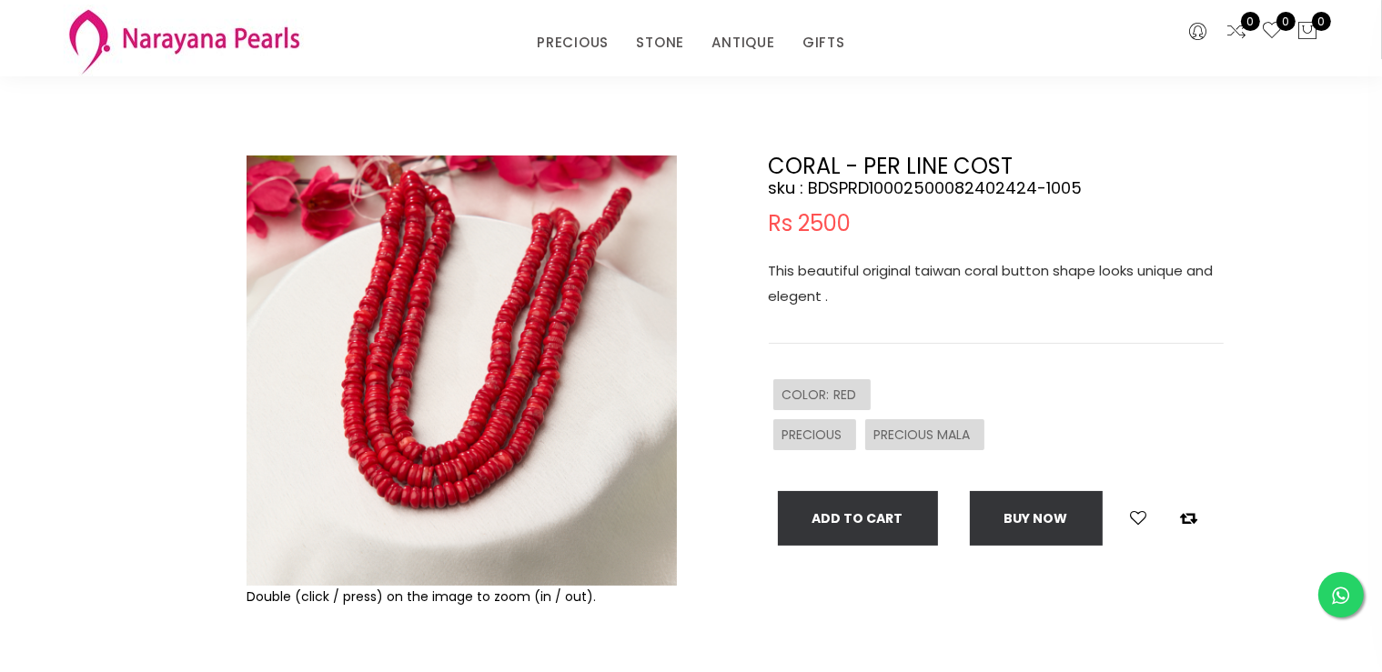
scroll to position [4, 0]
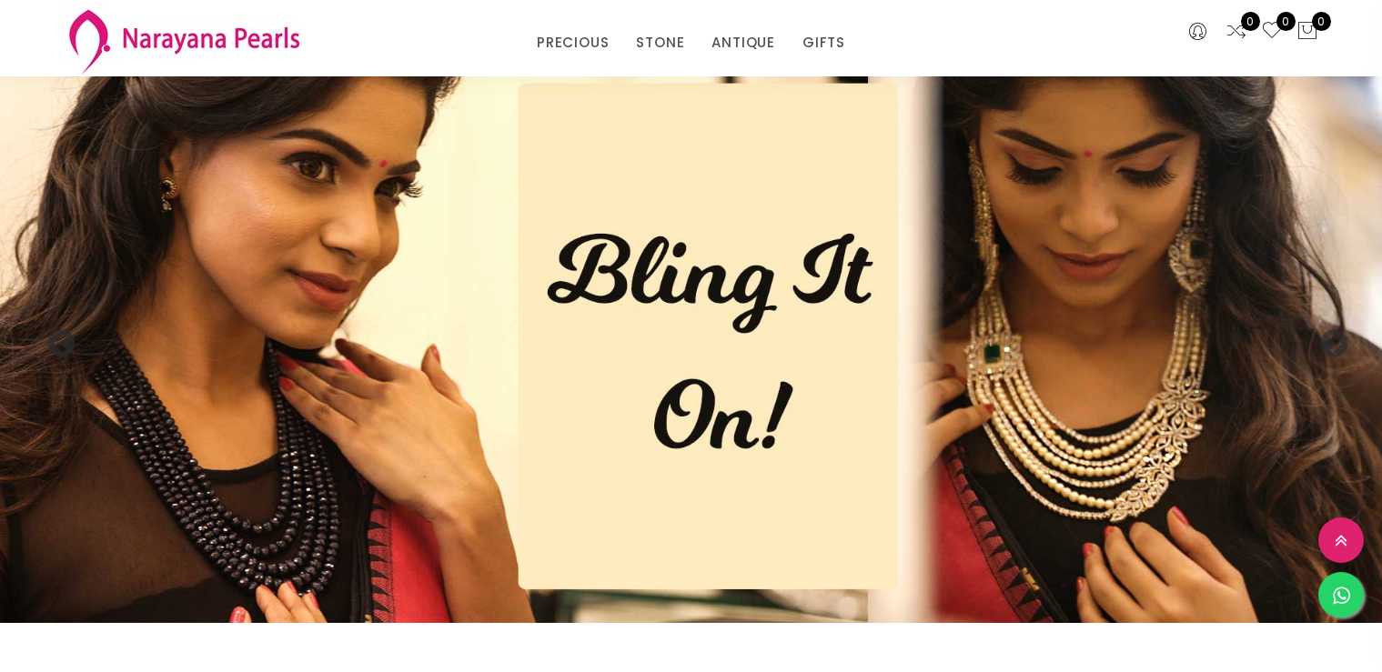
select select "INR"
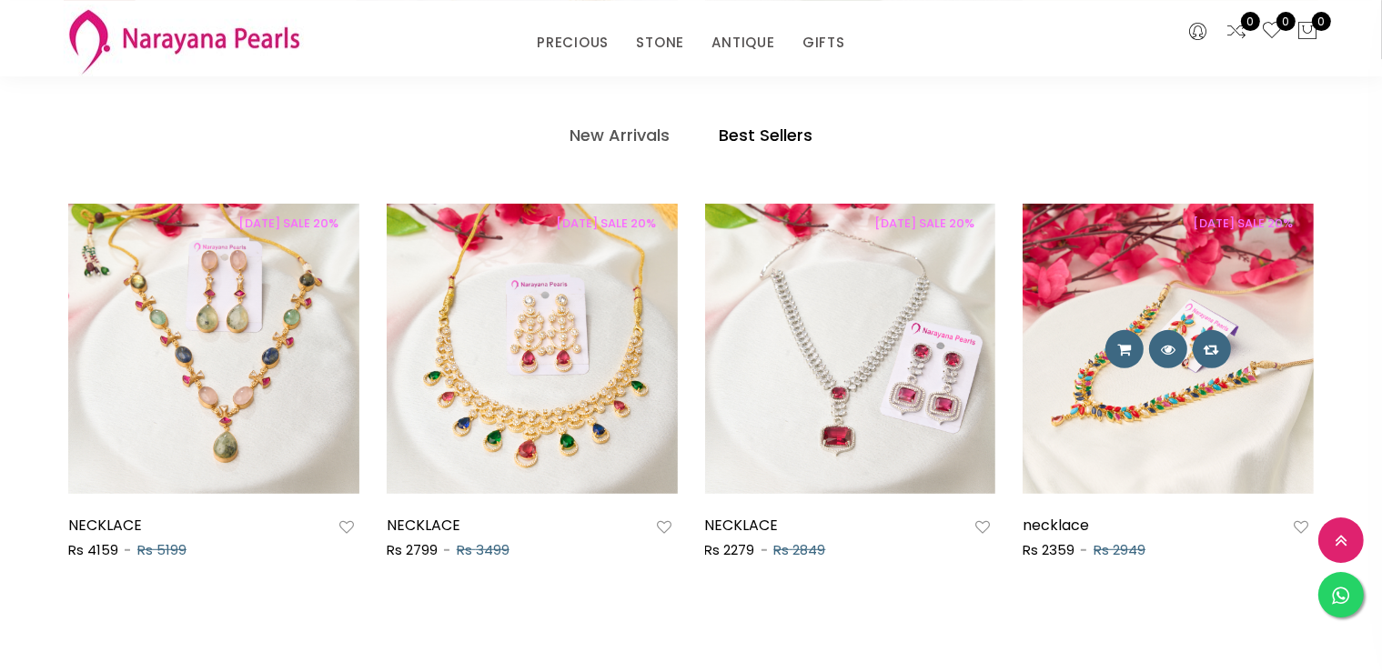
scroll to position [961, 0]
click at [1122, 413] on img at bounding box center [1168, 349] width 291 height 291
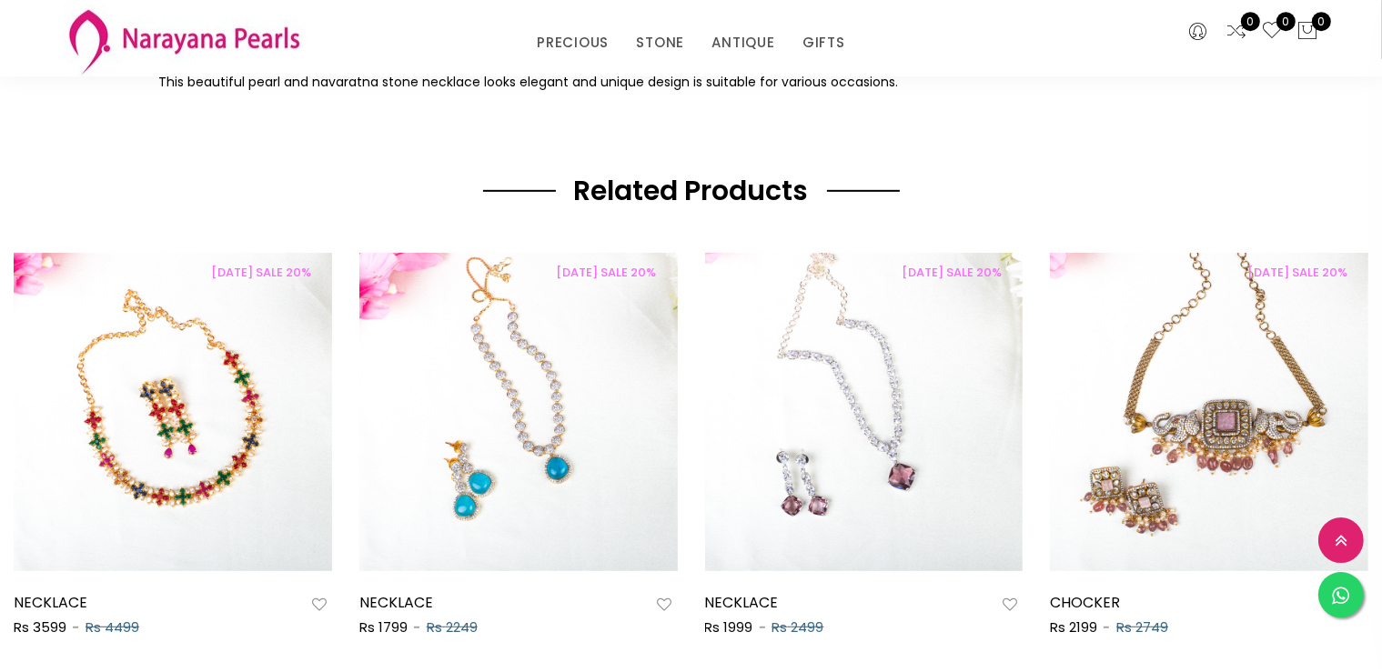
scroll to position [1026, 0]
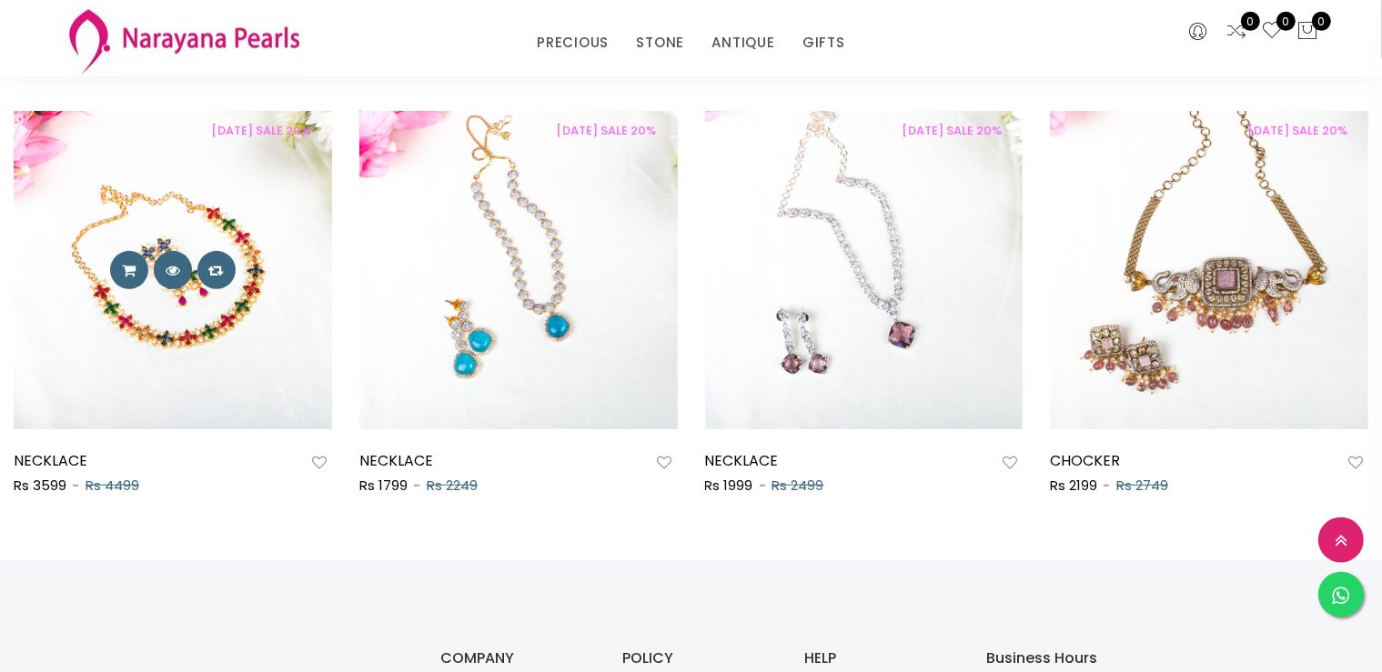
click at [173, 337] on img at bounding box center [173, 270] width 318 height 318
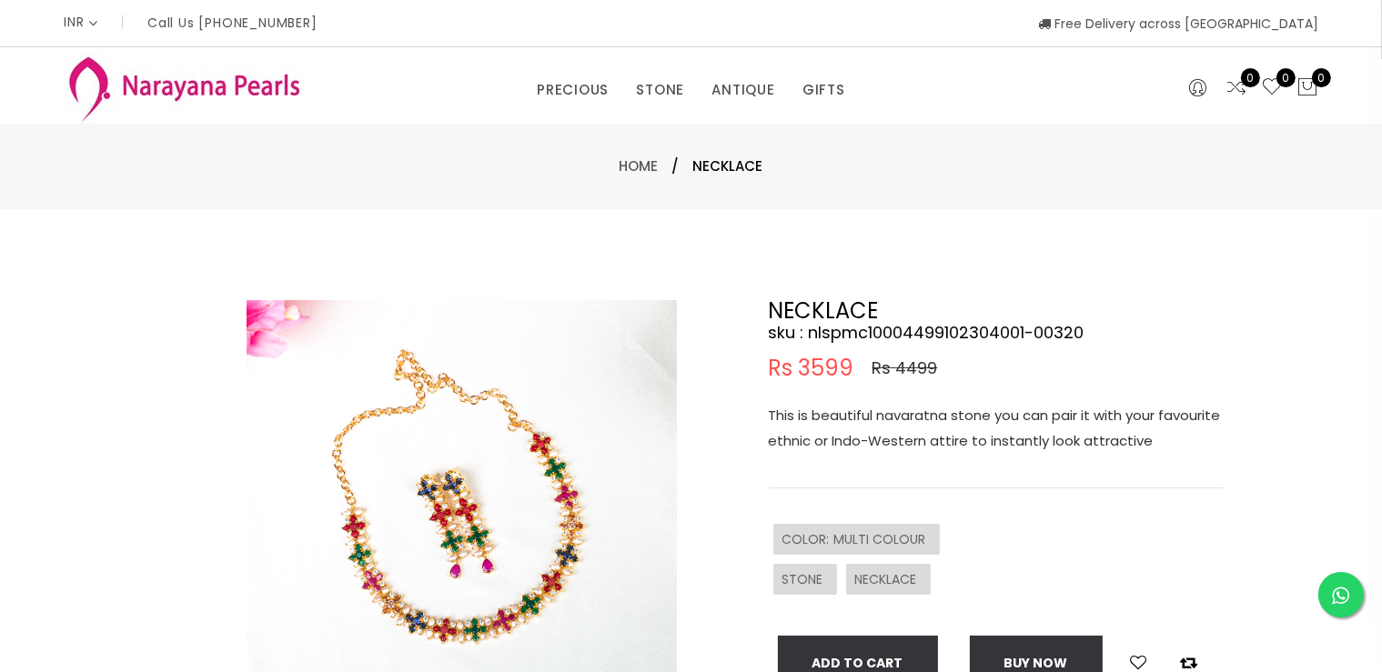
click at [468, 634] on img at bounding box center [462, 515] width 430 height 430
click at [413, 374] on img at bounding box center [462, 515] width 430 height 430
drag, startPoint x: 1379, startPoint y: 155, endPoint x: 1397, endPoint y: 299, distance: 145.8
click at [1381, 299] on html "INR CAD HKD GBP IDR INR JPY MYR USD MXN AUD Call Us +91 90949 50000 Free Delive…" at bounding box center [691, 336] width 1382 height 672
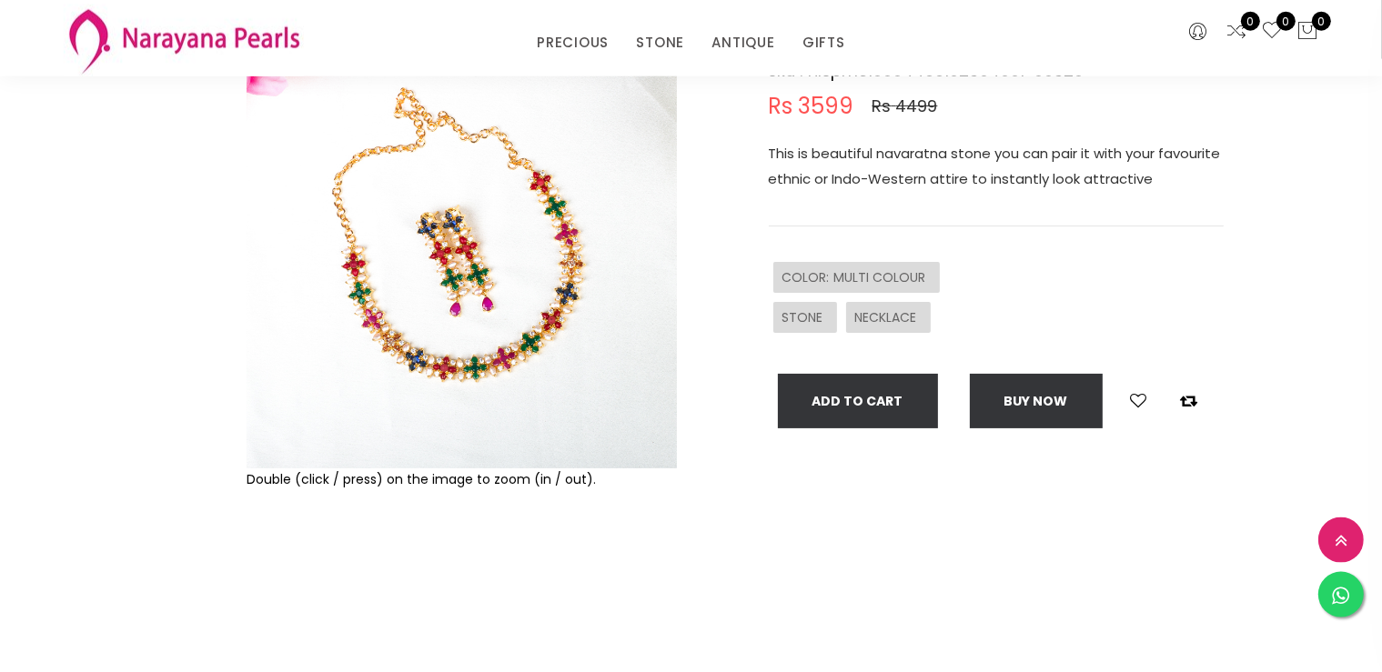
scroll to position [163, 0]
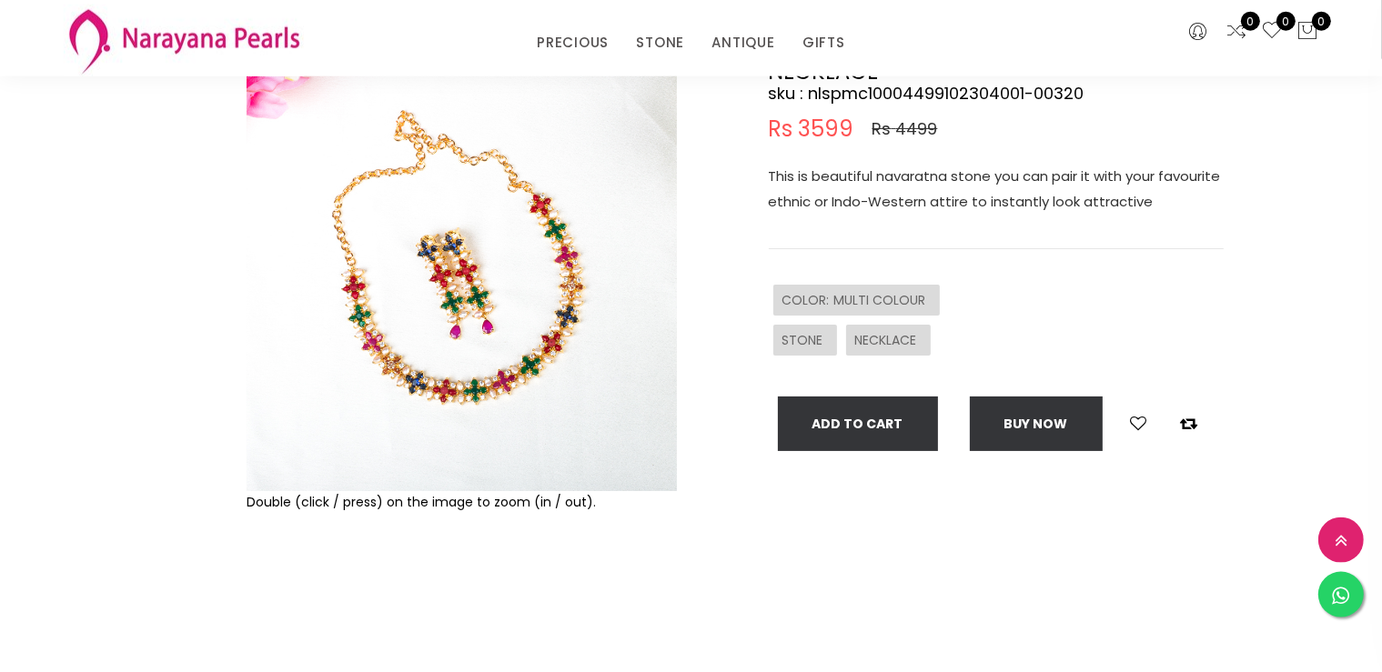
click at [362, 289] on img at bounding box center [462, 276] width 430 height 430
click at [491, 405] on img at bounding box center [462, 276] width 430 height 430
click at [493, 396] on img at bounding box center [462, 276] width 430 height 430
click at [493, 389] on img at bounding box center [462, 276] width 430 height 430
click at [493, 386] on img at bounding box center [462, 276] width 430 height 430
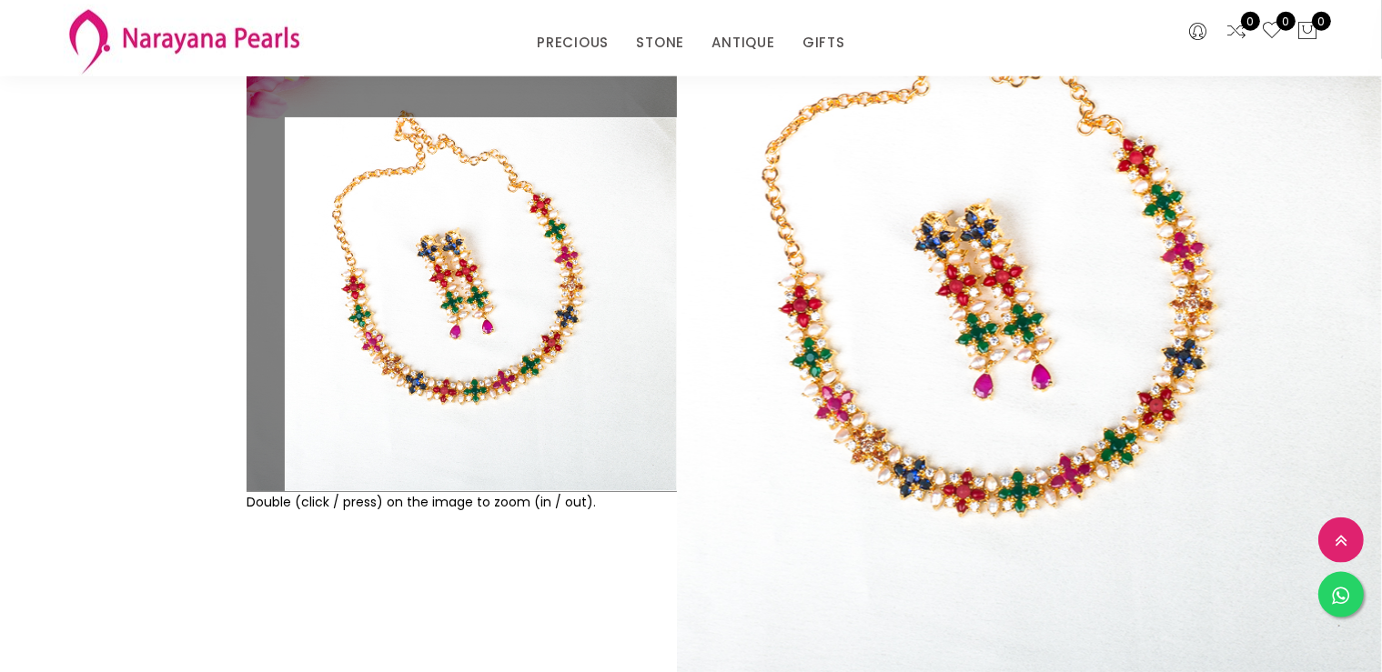
click at [493, 386] on img at bounding box center [462, 276] width 430 height 430
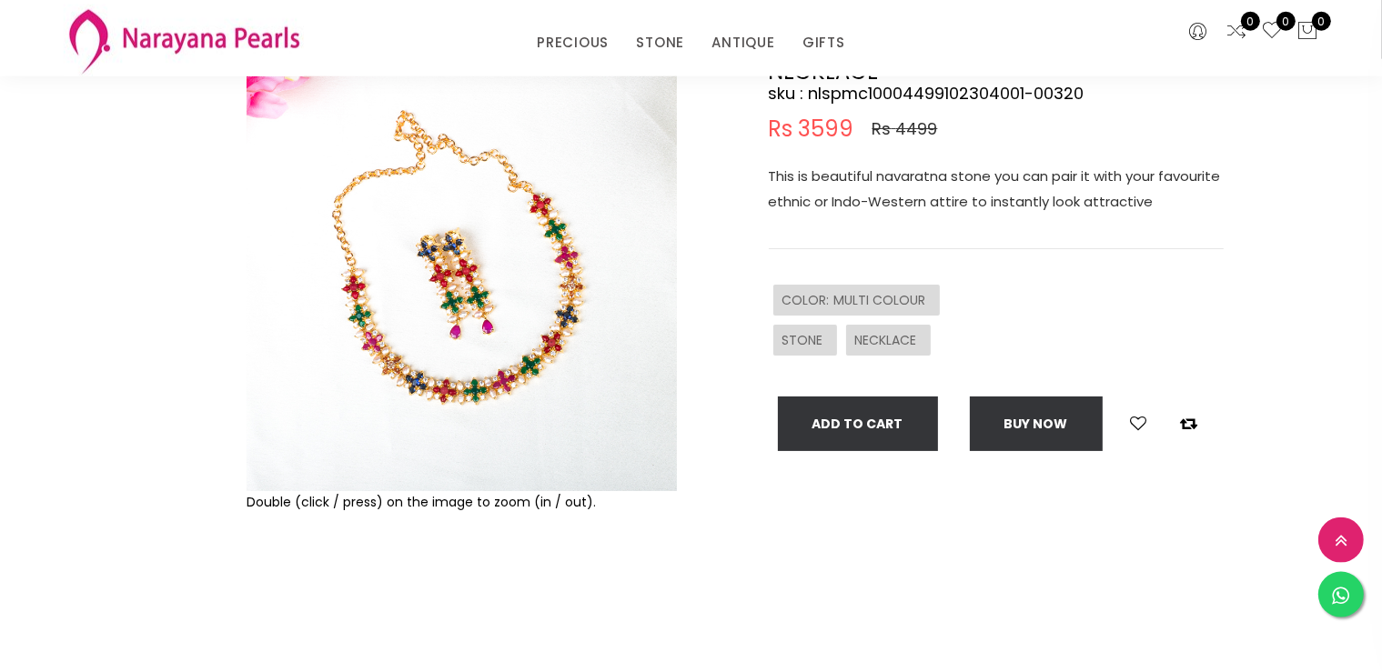
click at [495, 387] on img at bounding box center [462, 276] width 430 height 430
click at [485, 193] on img at bounding box center [462, 276] width 430 height 430
drag, startPoint x: 519, startPoint y: 213, endPoint x: 562, endPoint y: 363, distance: 156.4
click at [562, 363] on img at bounding box center [462, 276] width 430 height 430
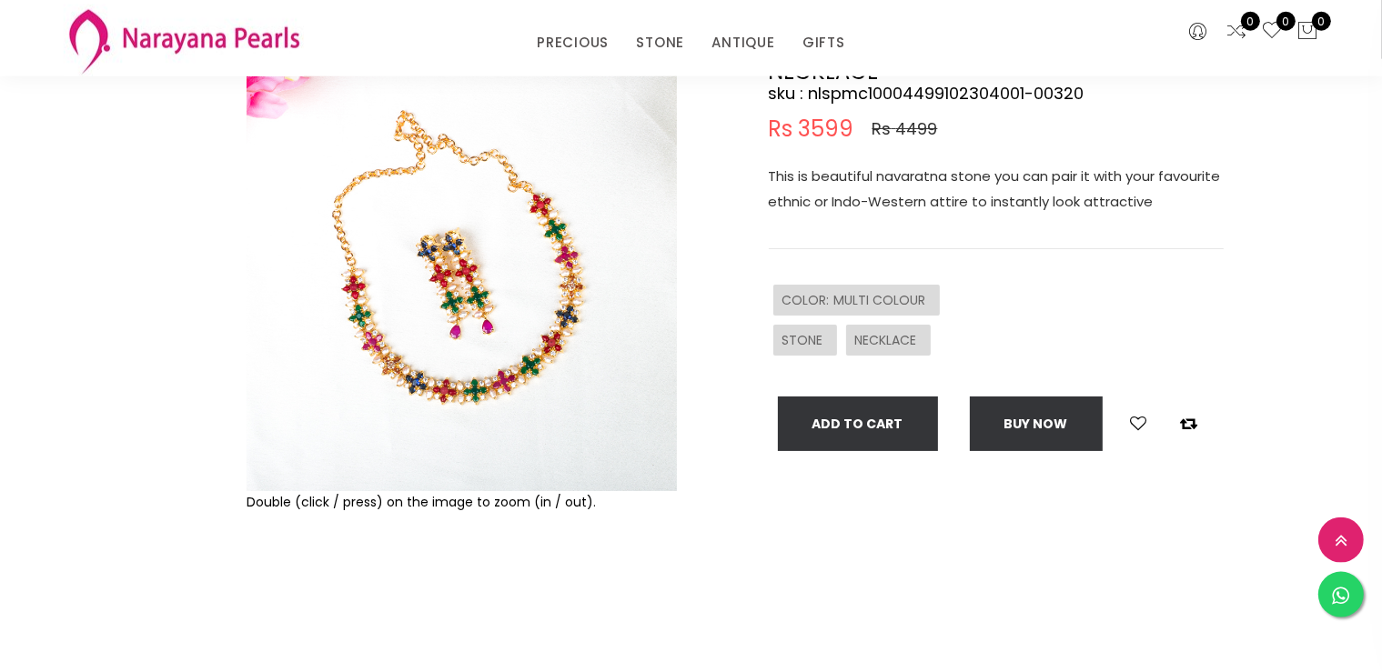
click at [562, 363] on img at bounding box center [462, 276] width 430 height 430
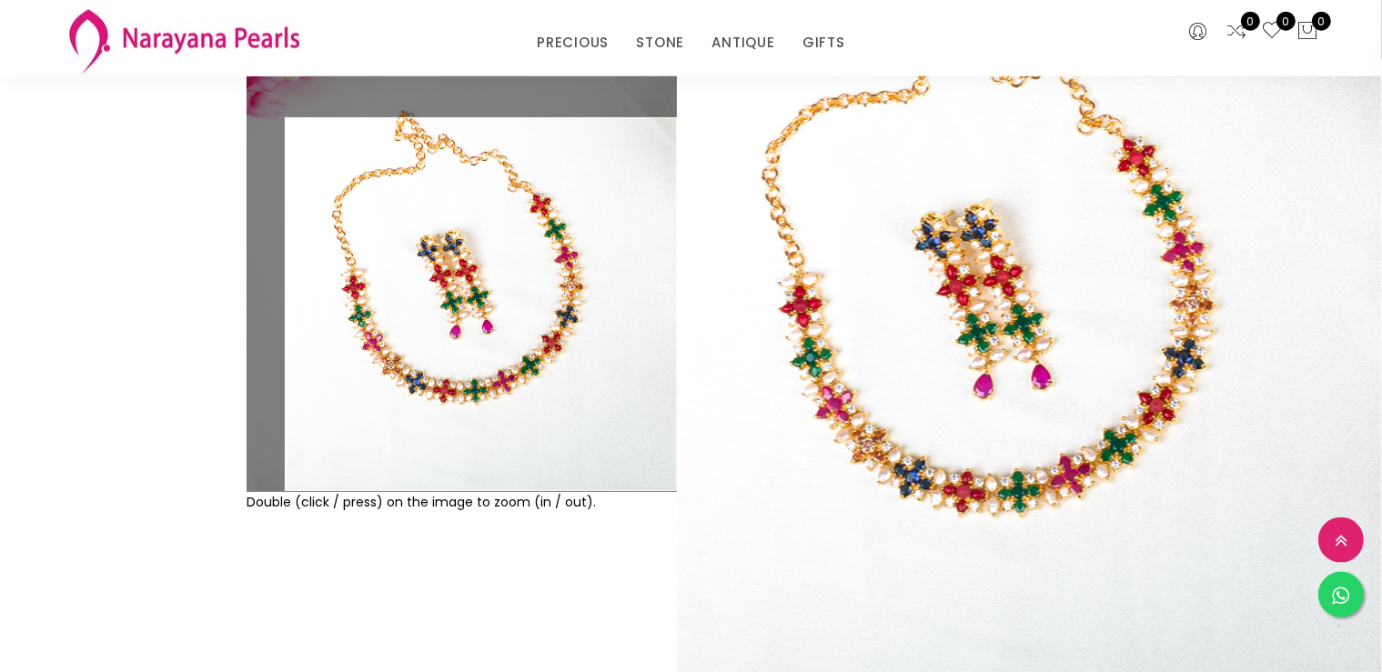
click at [562, 363] on img at bounding box center [462, 276] width 430 height 430
click at [956, 500] on div "NECKLACE sku : nlspmc10004499102304001-00320 Rs 3599 Rs 4499 This is beautiful …" at bounding box center [965, 347] width 546 height 573
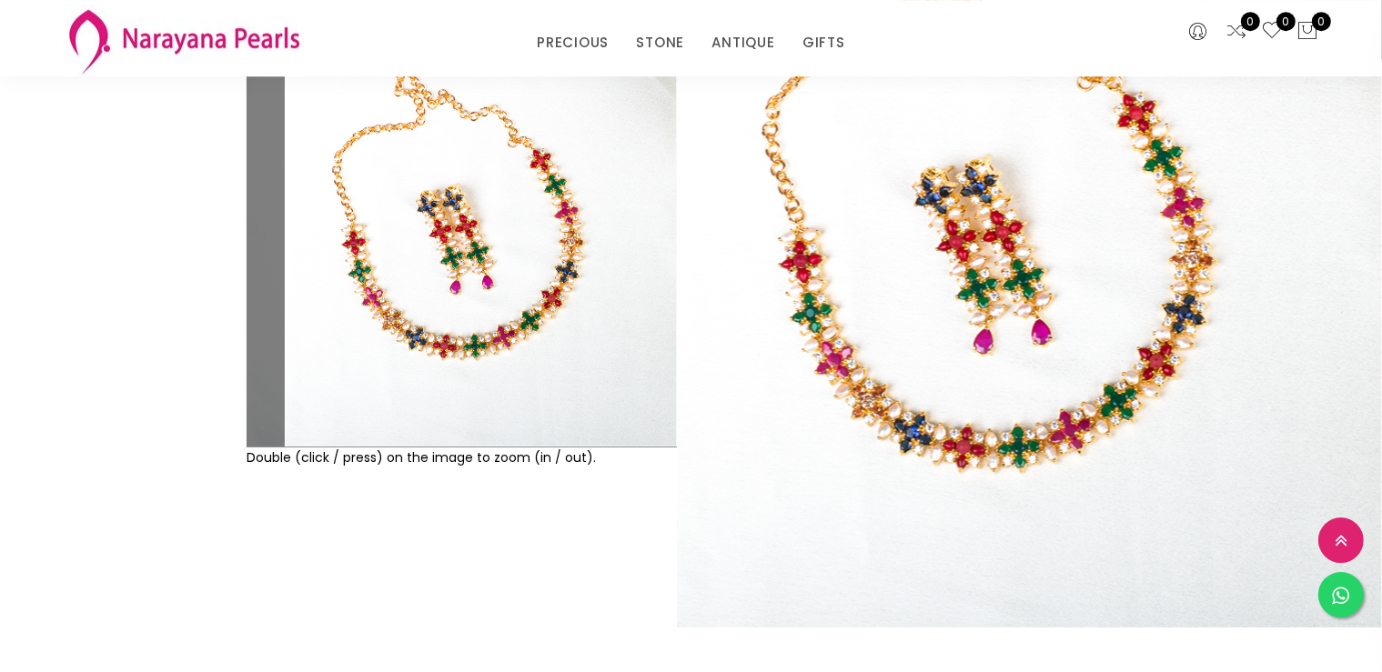
scroll to position [189, 0]
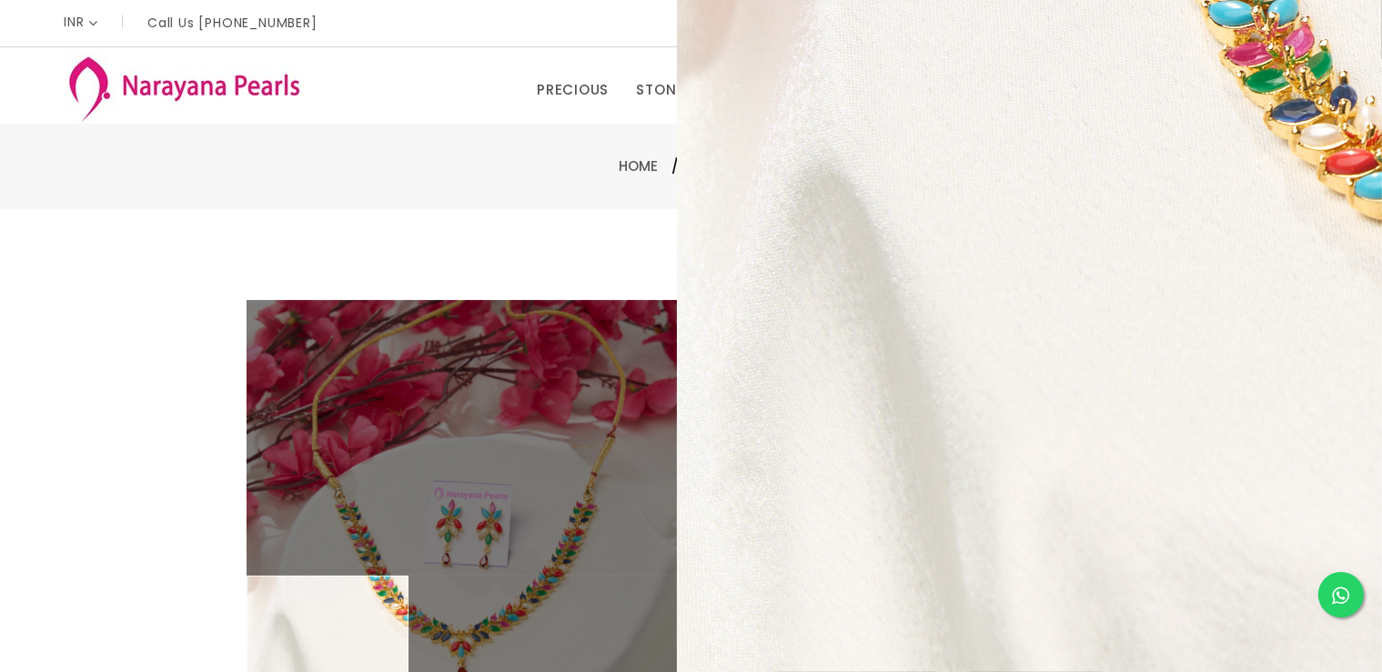
click at [818, 254] on div "Double (click / press) on the image to zoom (in / out). necklace sku : NLSPMC10…" at bounding box center [691, 586] width 1382 height 755
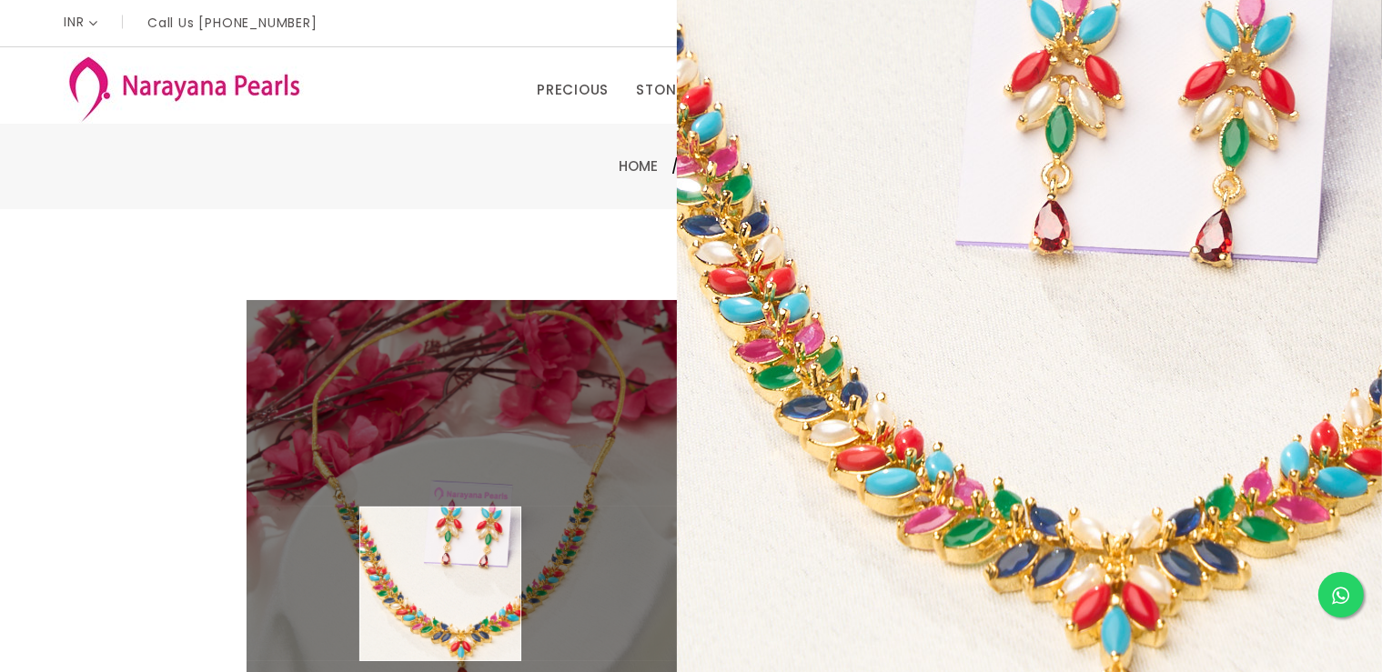
click at [441, 585] on img at bounding box center [462, 515] width 430 height 430
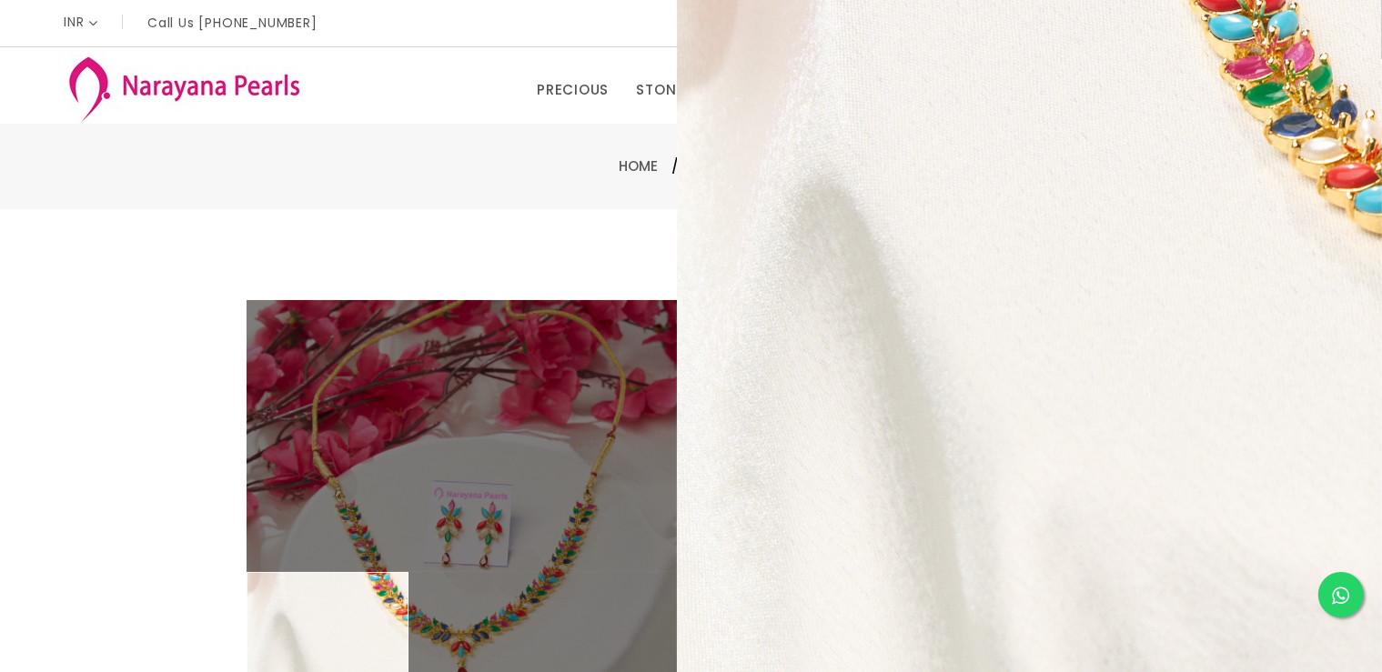
click at [723, 405] on div "necklace sku : NLSPMC10002949062543001-1142 Rs 2359 Rs 2949 This beautiful pear…" at bounding box center [965, 586] width 546 height 573
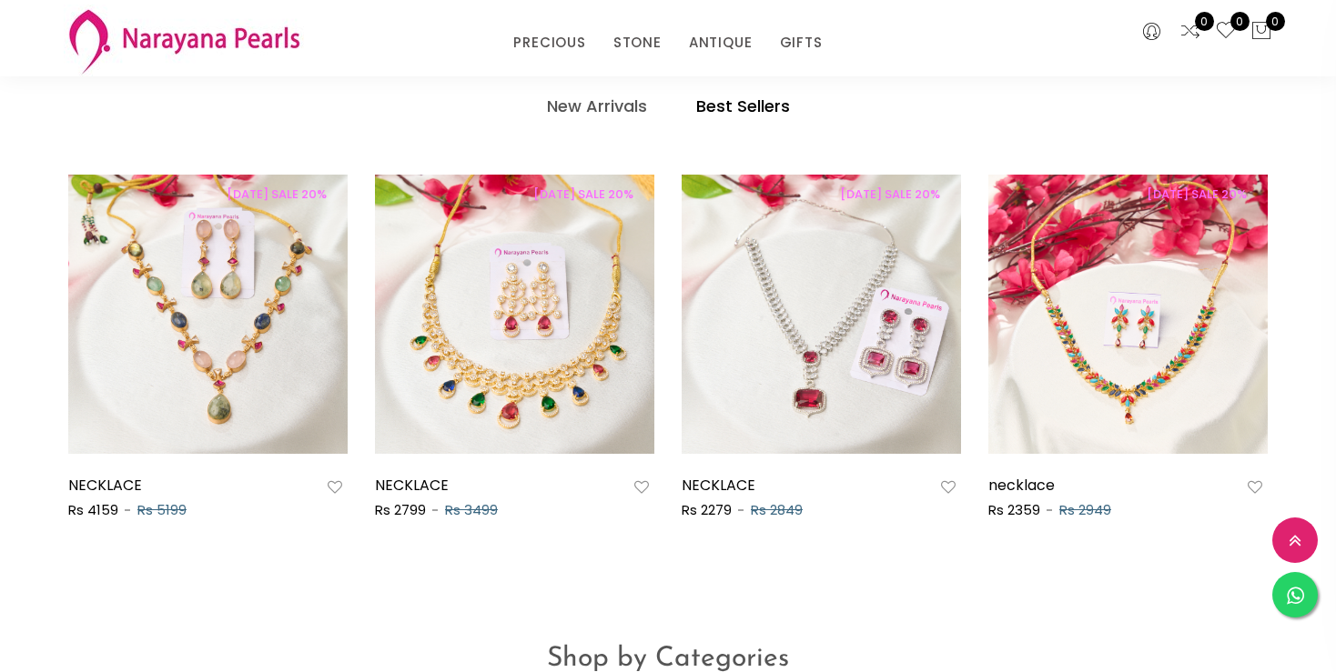
scroll to position [963, 0]
